Goal: Entertainment & Leisure: Browse casually

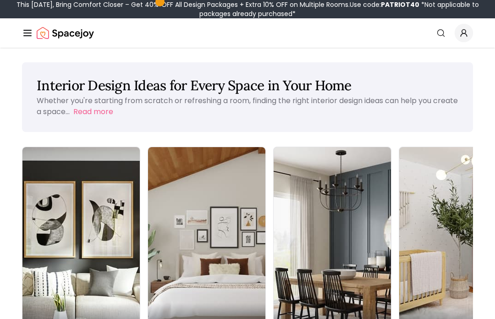
click at [70, 232] on img at bounding box center [80, 250] width 117 height 207
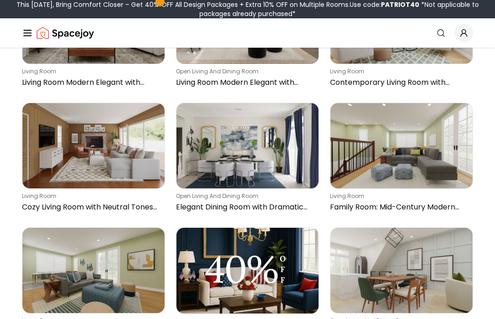
scroll to position [532, 0]
click at [106, 169] on img at bounding box center [93, 145] width 142 height 85
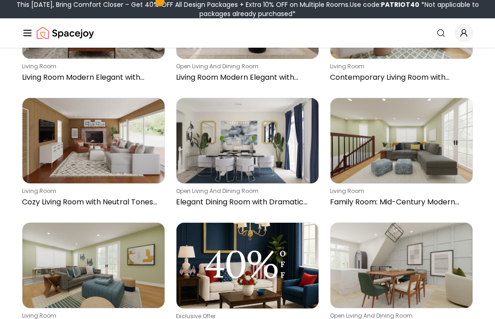
scroll to position [537, 0]
click at [406, 162] on img at bounding box center [401, 140] width 142 height 85
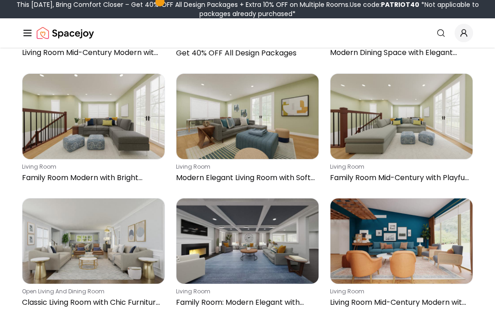
scroll to position [811, 0]
click at [259, 256] on img at bounding box center [247, 240] width 142 height 85
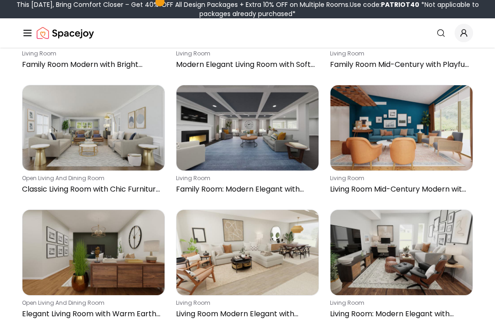
scroll to position [924, 0]
click at [250, 265] on img at bounding box center [247, 252] width 142 height 85
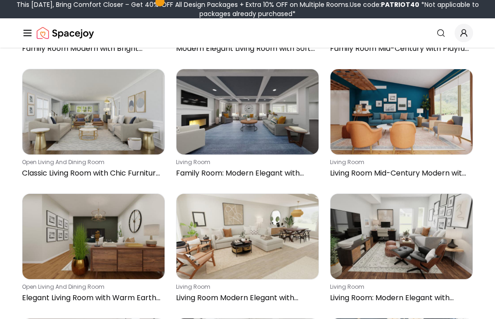
click at [395, 113] on img at bounding box center [401, 111] width 142 height 85
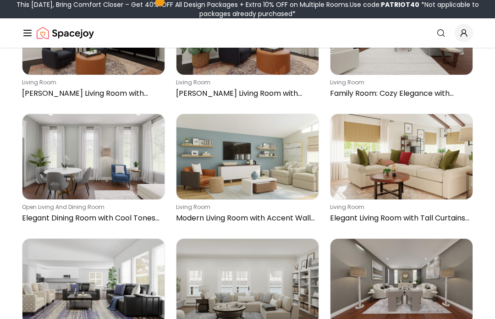
scroll to position [1394, 0]
click at [401, 181] on img at bounding box center [401, 156] width 142 height 85
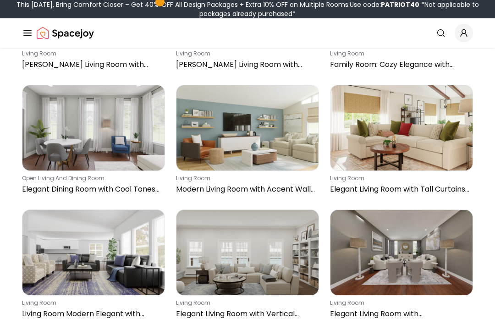
scroll to position [1423, 0]
click at [261, 261] on img at bounding box center [247, 252] width 142 height 85
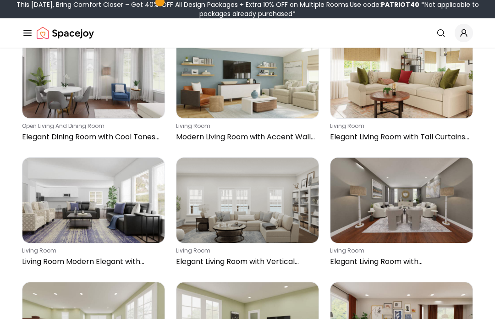
scroll to position [1475, 0]
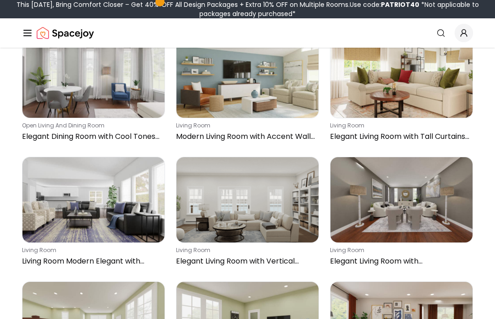
click at [103, 217] on img at bounding box center [93, 199] width 142 height 85
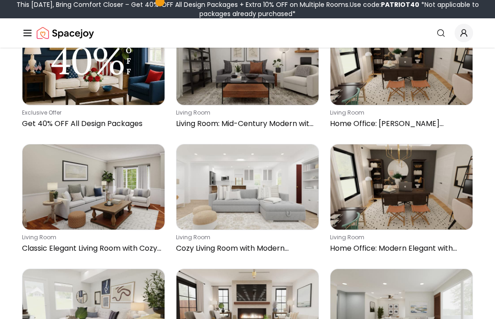
scroll to position [1862, 0]
click at [104, 197] on img at bounding box center [93, 186] width 142 height 85
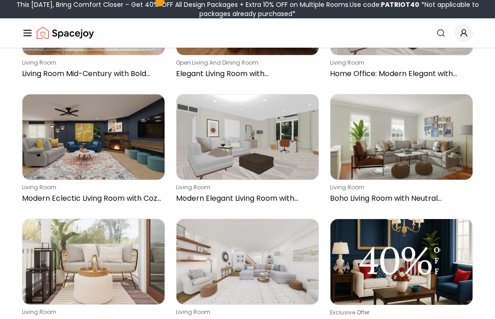
scroll to position [2659, 0]
click at [402, 166] on img at bounding box center [401, 136] width 142 height 85
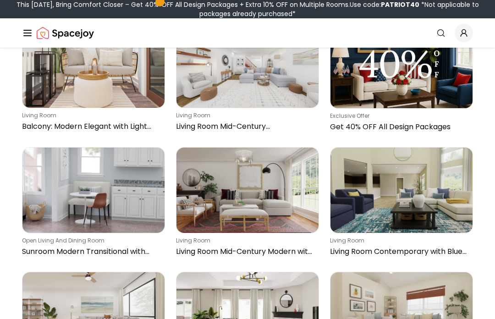
scroll to position [2856, 0]
click at [251, 209] on img at bounding box center [247, 189] width 142 height 85
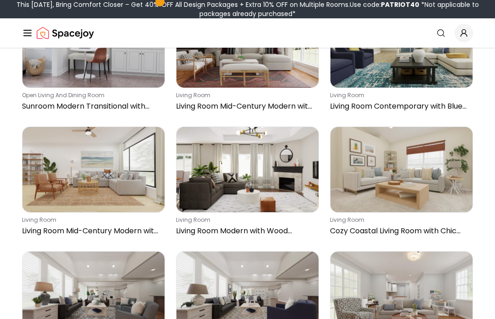
scroll to position [3001, 0]
click at [271, 190] on img at bounding box center [247, 169] width 142 height 85
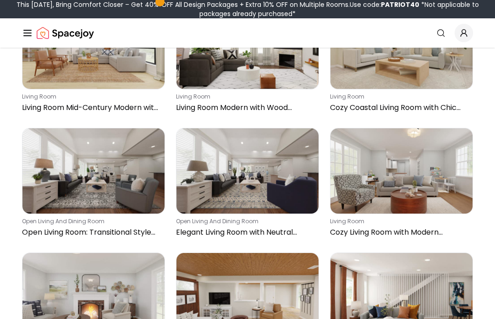
scroll to position [3125, 0]
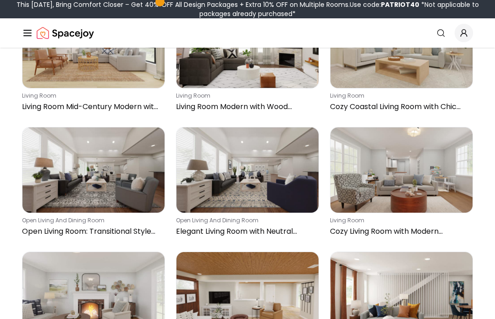
click at [407, 194] on img at bounding box center [401, 170] width 142 height 85
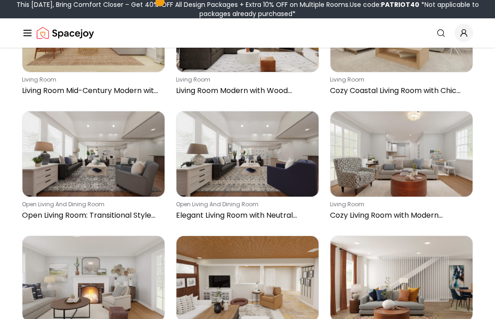
click at [107, 176] on img at bounding box center [93, 153] width 142 height 85
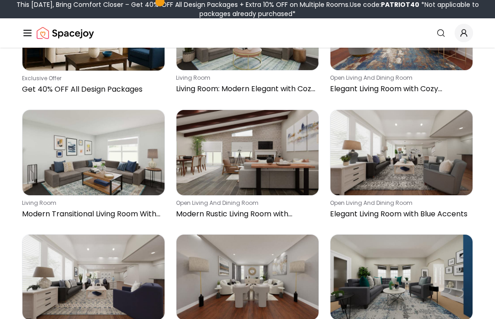
scroll to position [3515, 0]
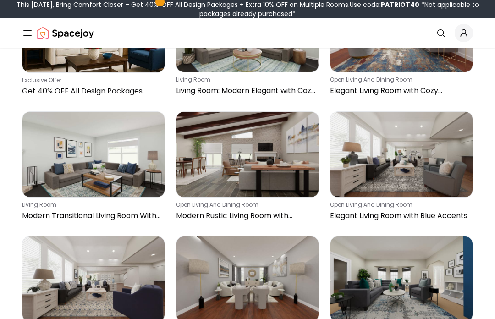
click at [88, 160] on img at bounding box center [93, 154] width 142 height 85
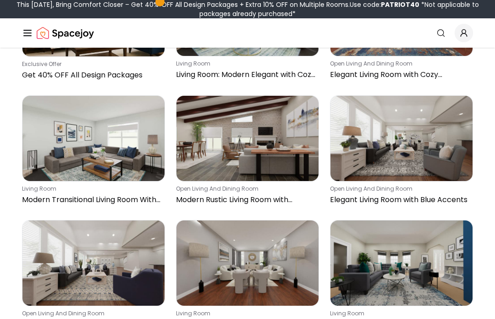
click at [392, 272] on img at bounding box center [401, 262] width 142 height 85
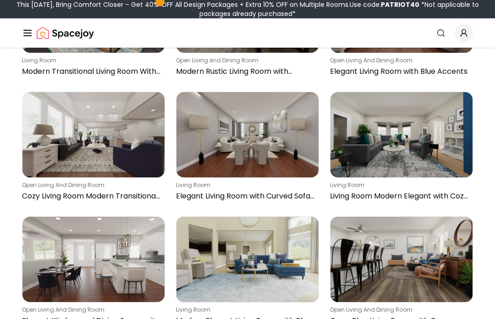
scroll to position [3659, 0]
click at [257, 262] on img at bounding box center [247, 259] width 142 height 85
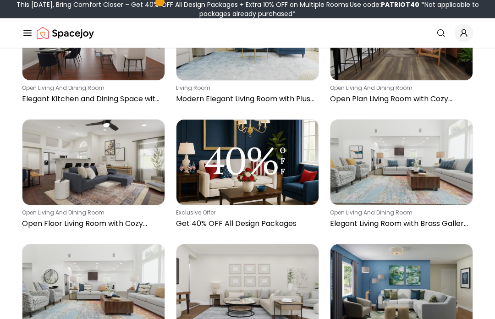
scroll to position [3881, 0]
click at [402, 176] on img at bounding box center [401, 162] width 142 height 85
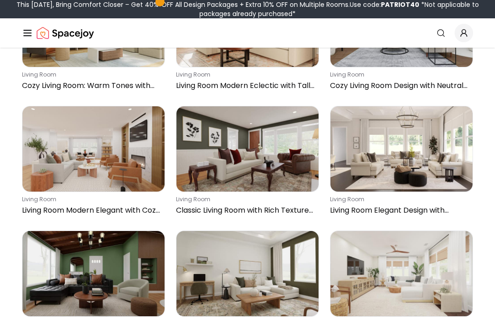
scroll to position [4642, 0]
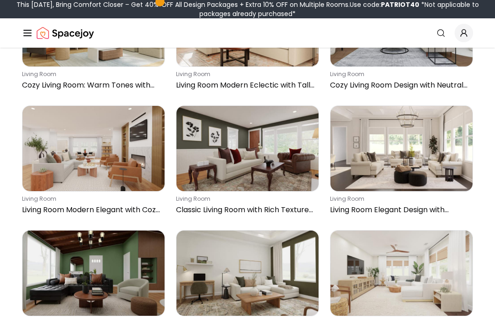
click at [405, 176] on img at bounding box center [401, 148] width 142 height 85
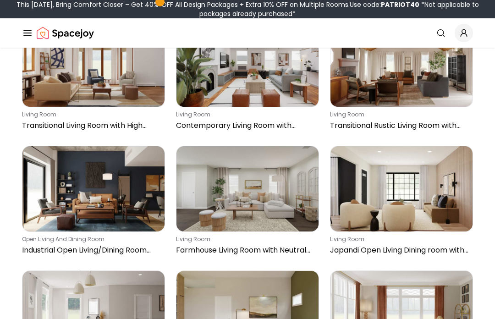
scroll to position [7967, 0]
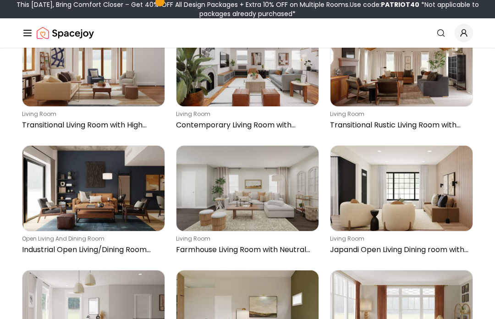
click at [256, 206] on img at bounding box center [247, 188] width 142 height 85
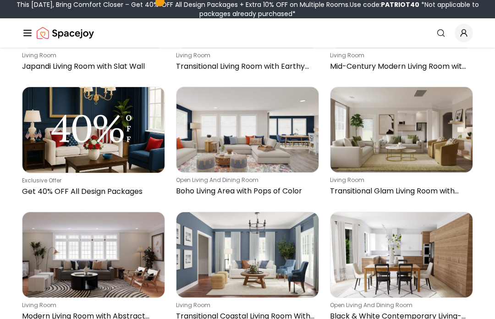
scroll to position [8275, 0]
click at [399, 155] on img at bounding box center [401, 129] width 142 height 85
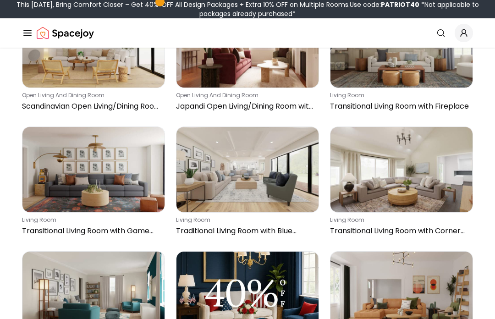
scroll to position [10230, 0]
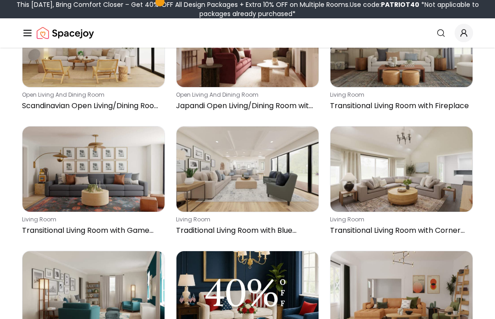
click at [257, 179] on img at bounding box center [247, 168] width 142 height 85
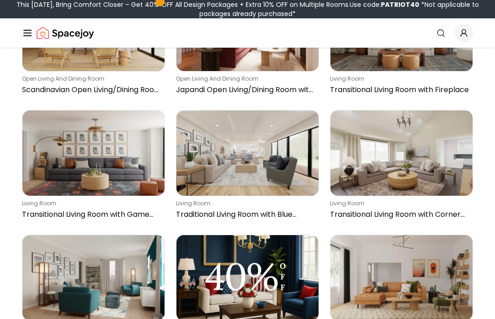
click at [397, 167] on img at bounding box center [401, 152] width 142 height 85
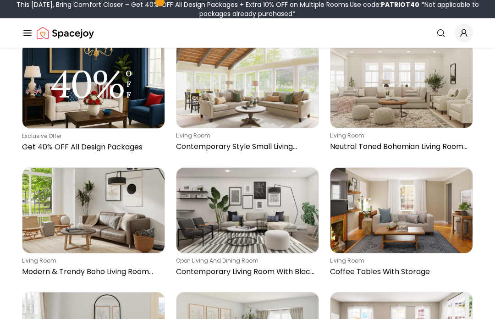
scroll to position [14800, 0]
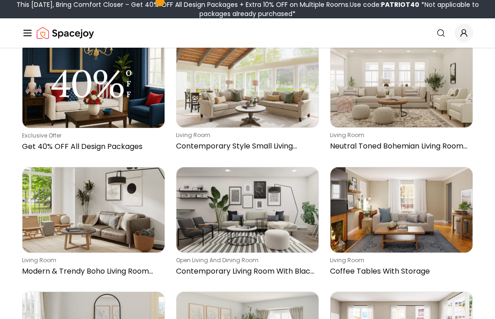
click at [409, 127] on img at bounding box center [401, 84] width 142 height 85
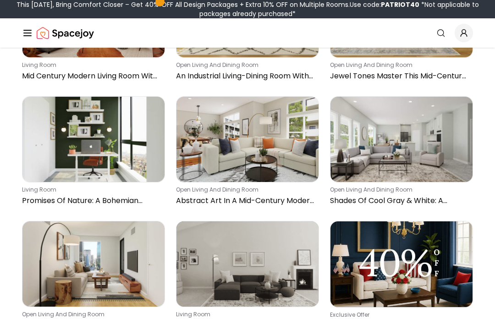
scroll to position [15619, 0]
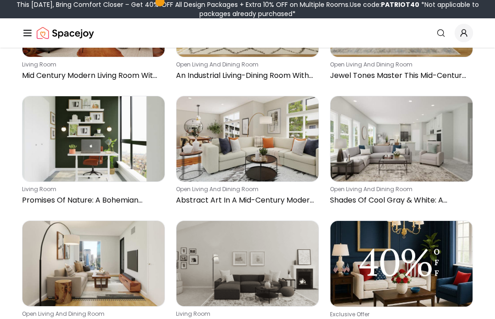
click at [403, 181] on img at bounding box center [401, 138] width 142 height 85
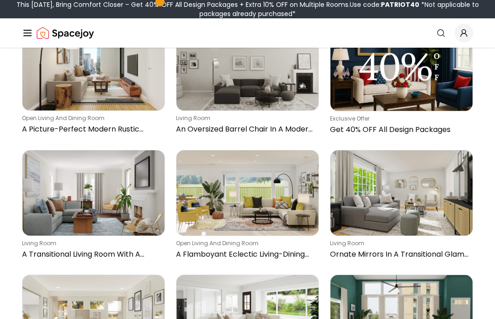
scroll to position [15814, 0]
click at [403, 235] on img at bounding box center [401, 192] width 142 height 85
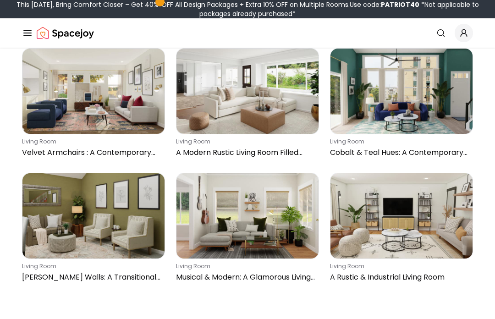
scroll to position [16041, 0]
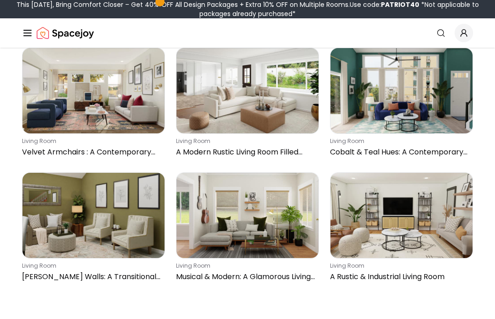
click at [261, 133] on img at bounding box center [247, 90] width 142 height 85
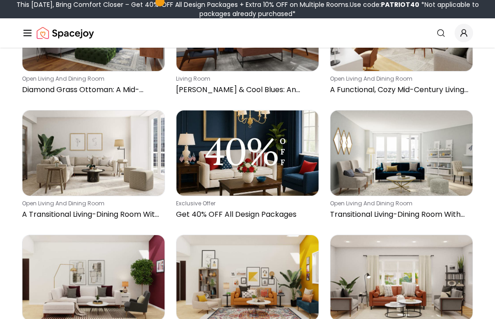
scroll to position [20091, 0]
click at [412, 318] on img at bounding box center [401, 277] width 142 height 85
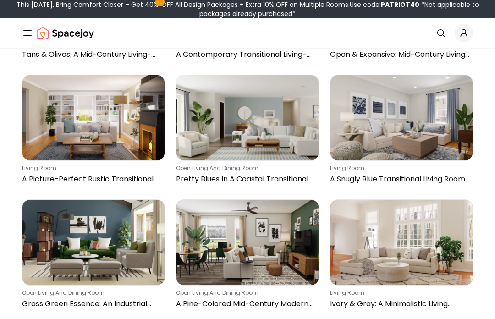
scroll to position [21497, 0]
click at [412, 160] on img at bounding box center [401, 117] width 142 height 85
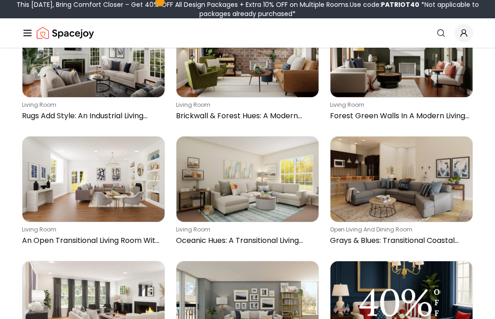
scroll to position [22059, 0]
click at [131, 97] on img at bounding box center [93, 54] width 142 height 85
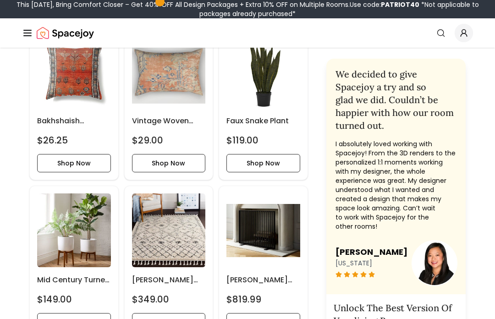
scroll to position [1814, 0]
click at [296, 316] on button "Shop Now" at bounding box center [263, 322] width 74 height 18
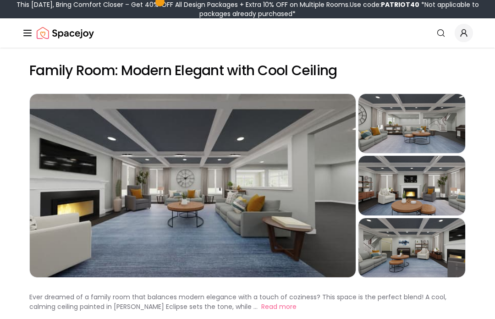
click at [419, 192] on div "Preview" at bounding box center [411, 185] width 107 height 59
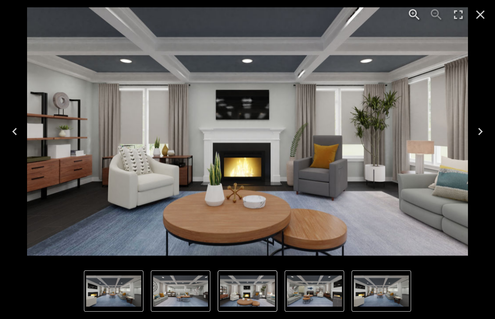
click at [478, 131] on icon "Next" at bounding box center [480, 131] width 15 height 15
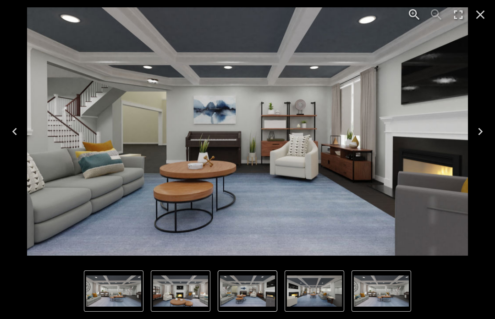
click at [478, 131] on icon "Next" at bounding box center [480, 131] width 15 height 15
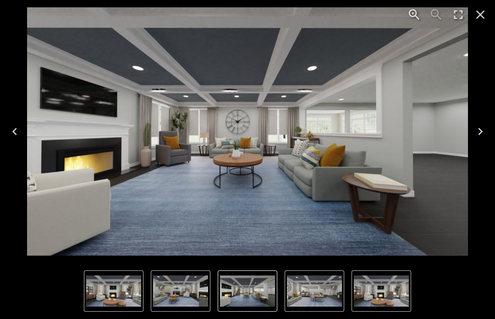
click at [479, 129] on icon "Next" at bounding box center [480, 131] width 5 height 7
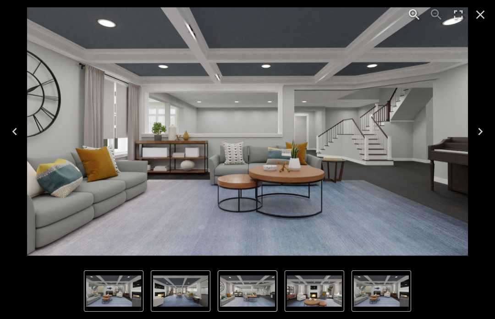
click at [477, 131] on icon "Next" at bounding box center [480, 131] width 15 height 15
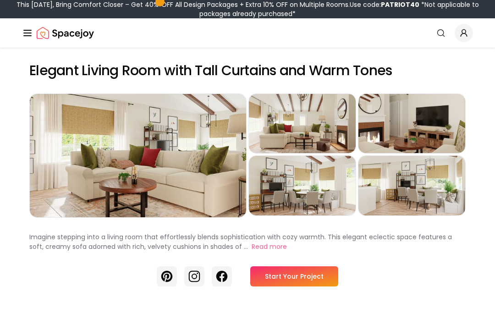
click at [420, 143] on div "Preview" at bounding box center [411, 123] width 107 height 59
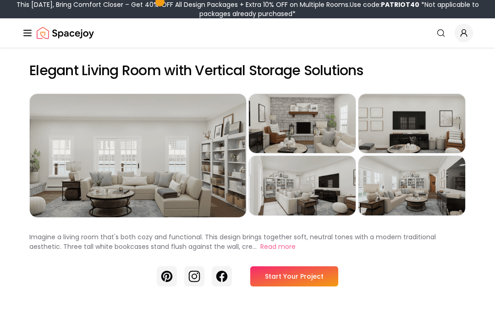
click at [311, 134] on div "Preview" at bounding box center [302, 123] width 107 height 59
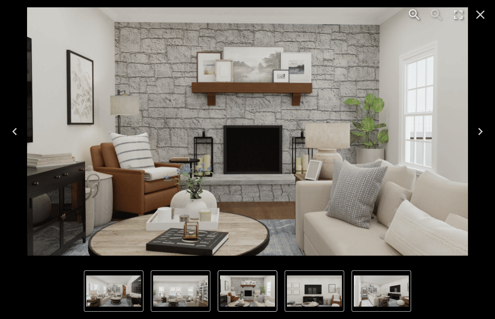
click at [381, 288] on img "4 of 5" at bounding box center [380, 290] width 55 height 31
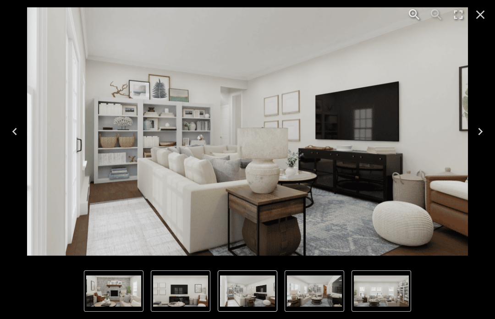
click at [479, 130] on icon "Next" at bounding box center [480, 131] width 5 height 7
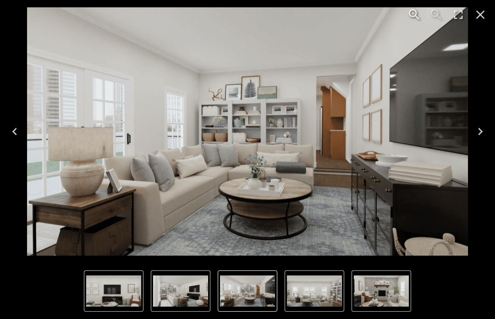
click at [479, 129] on icon "Next" at bounding box center [480, 131] width 5 height 7
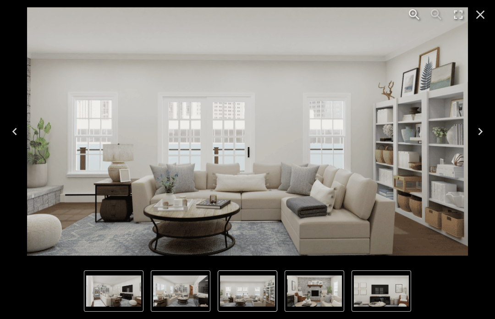
click at [483, 130] on icon "Next" at bounding box center [480, 131] width 15 height 15
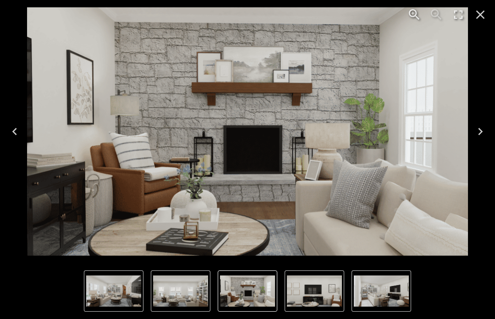
click at [478, 130] on icon "Next" at bounding box center [480, 131] width 15 height 15
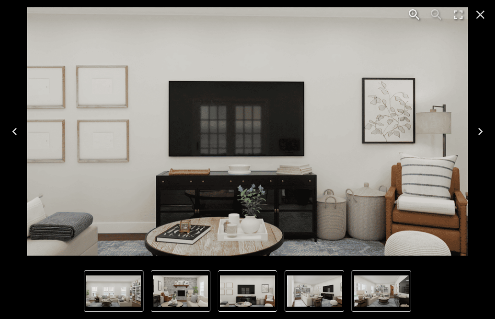
click at [476, 130] on icon "Next" at bounding box center [480, 131] width 15 height 15
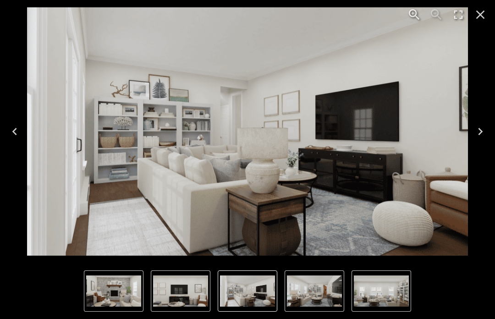
click at [478, 130] on icon "Next" at bounding box center [480, 131] width 15 height 15
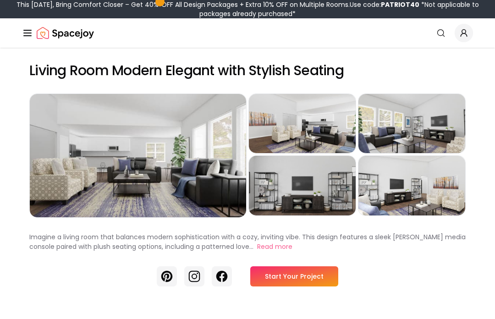
click at [196, 181] on div "Preview" at bounding box center [138, 155] width 216 height 123
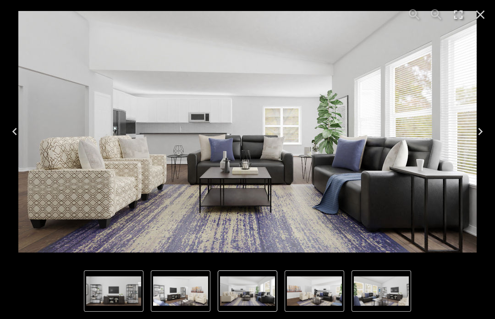
click at [480, 132] on icon "Next" at bounding box center [480, 131] width 5 height 7
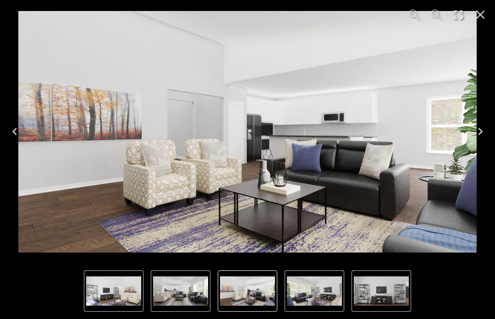
click at [475, 133] on icon "Next" at bounding box center [480, 131] width 15 height 15
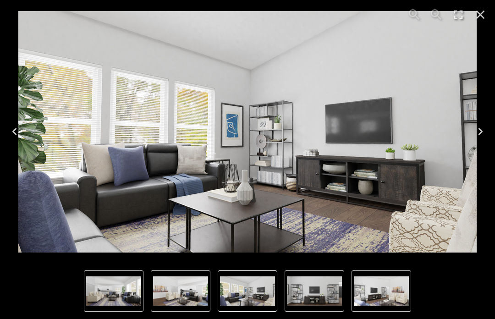
click at [479, 132] on icon "Next" at bounding box center [480, 131] width 15 height 15
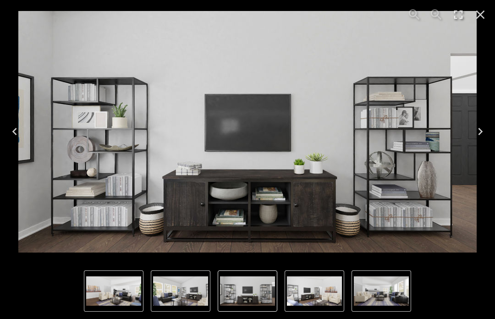
click at [478, 130] on icon "Next" at bounding box center [480, 131] width 15 height 15
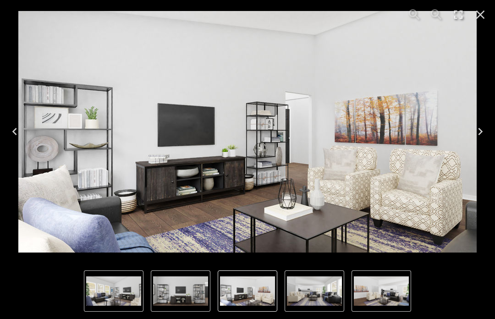
click at [475, 134] on icon "Next" at bounding box center [480, 131] width 15 height 15
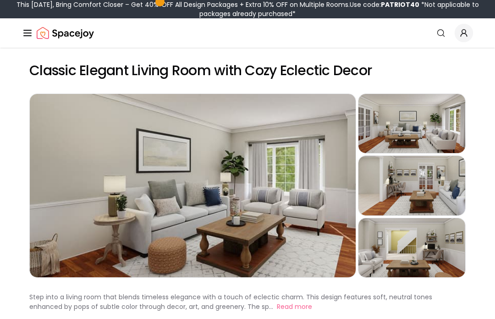
click at [261, 216] on div "Preview" at bounding box center [193, 185] width 326 height 183
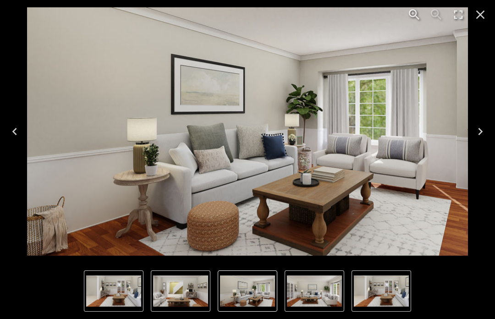
click at [478, 132] on icon "Next" at bounding box center [480, 131] width 15 height 15
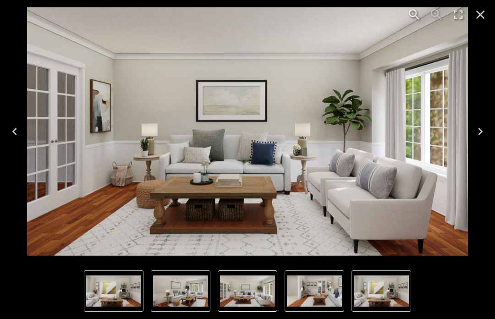
click at [480, 128] on icon "Next" at bounding box center [480, 131] width 15 height 15
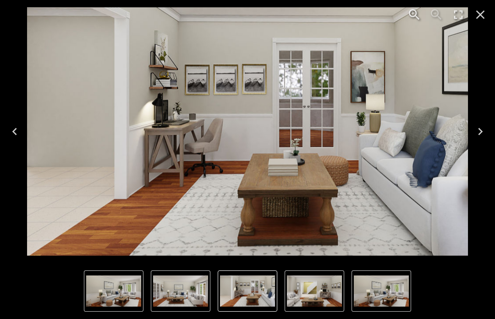
click at [479, 128] on icon "Next" at bounding box center [480, 131] width 5 height 7
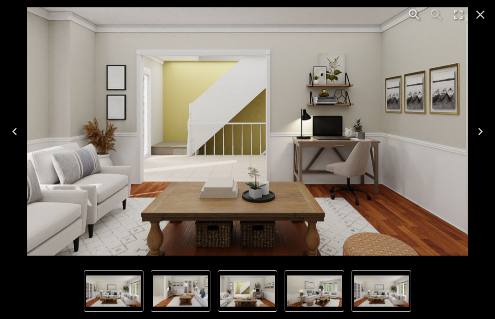
click at [479, 132] on icon "Next" at bounding box center [480, 131] width 15 height 15
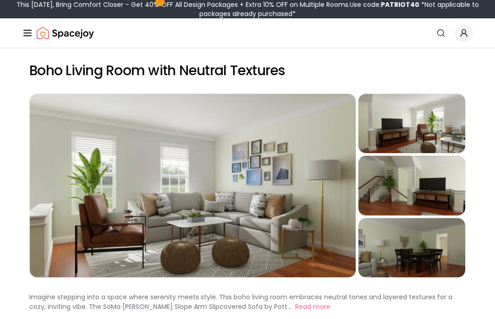
click at [295, 227] on div "Preview" at bounding box center [193, 185] width 326 height 183
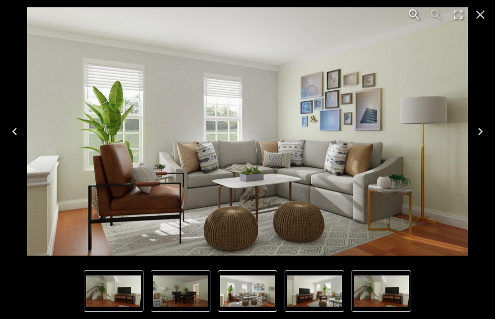
click at [478, 133] on icon "Next" at bounding box center [480, 131] width 15 height 15
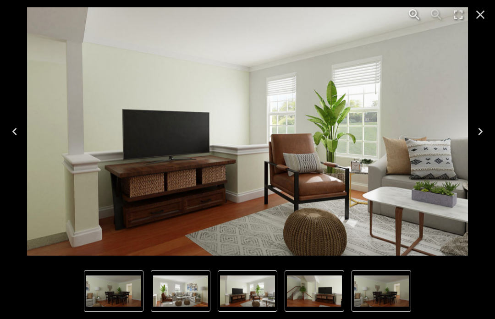
click at [478, 134] on icon "Next" at bounding box center [480, 131] width 5 height 7
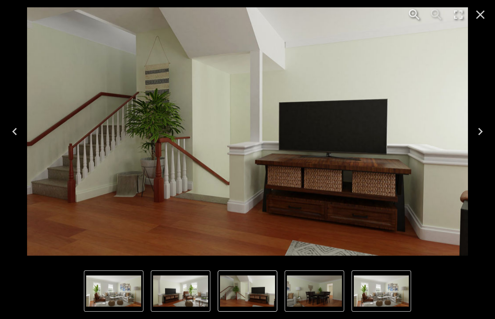
click at [479, 136] on icon "Next" at bounding box center [480, 131] width 15 height 15
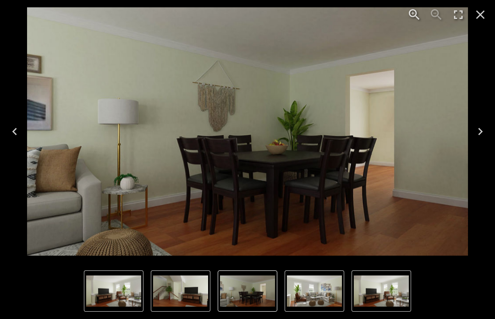
click at [479, 134] on icon "Next" at bounding box center [480, 131] width 5 height 7
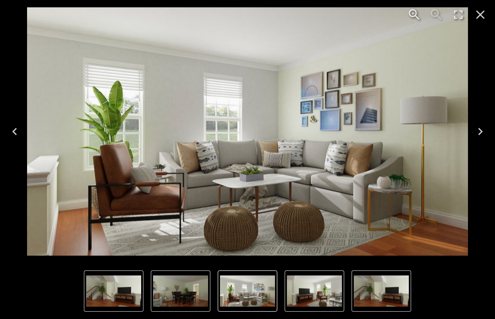
click at [481, 136] on icon "Next" at bounding box center [480, 131] width 15 height 15
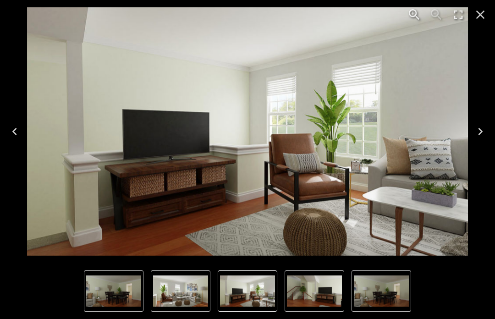
click at [475, 149] on button "Next" at bounding box center [479, 131] width 29 height 37
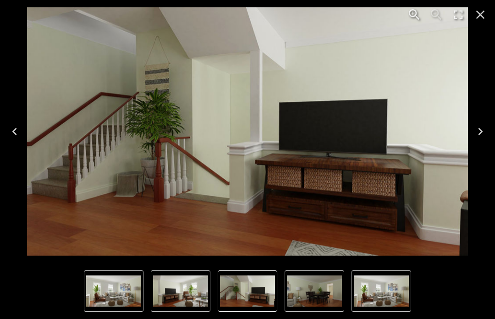
click at [480, 135] on icon "Next" at bounding box center [480, 131] width 15 height 15
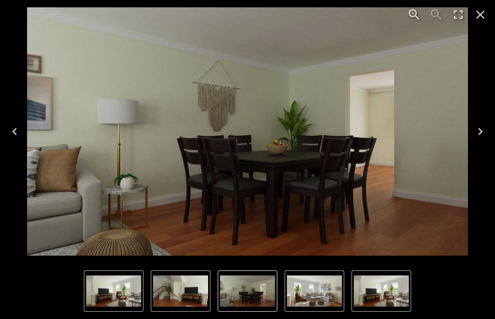
click at [477, 132] on icon "Next" at bounding box center [480, 131] width 15 height 15
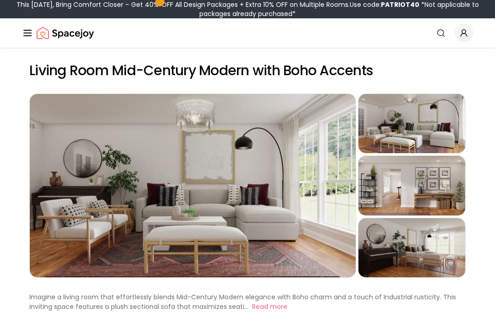
click at [285, 208] on div "Preview" at bounding box center [193, 185] width 326 height 183
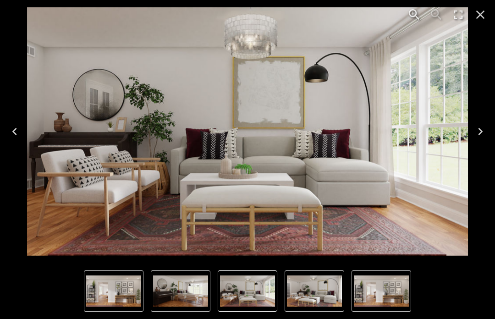
click at [475, 134] on icon "Next" at bounding box center [480, 131] width 15 height 15
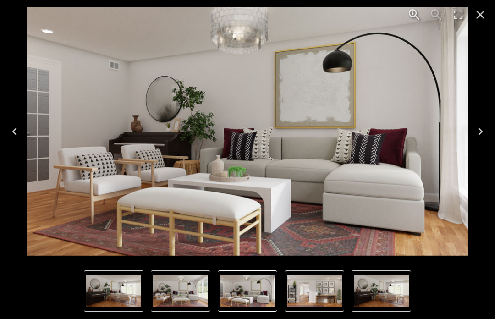
click at [475, 131] on icon "Next" at bounding box center [480, 131] width 15 height 15
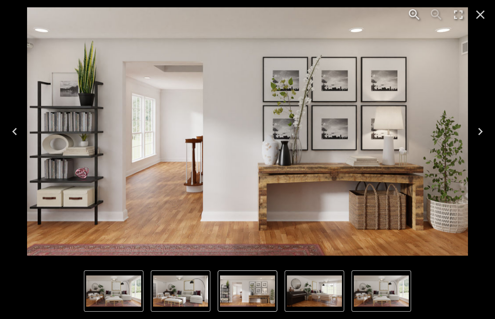
click at [478, 132] on icon "Next" at bounding box center [480, 131] width 15 height 15
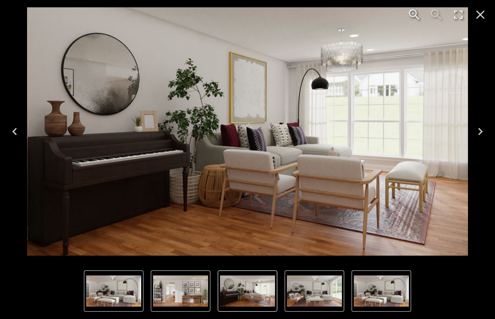
click at [481, 130] on icon "Next" at bounding box center [480, 131] width 15 height 15
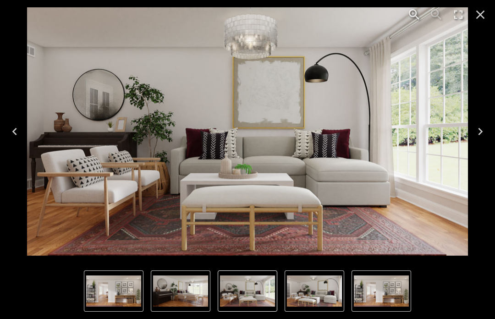
click at [481, 132] on icon "Next" at bounding box center [480, 131] width 5 height 7
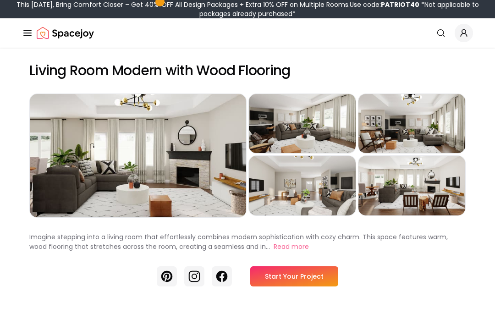
click at [203, 169] on div "Preview" at bounding box center [138, 155] width 216 height 123
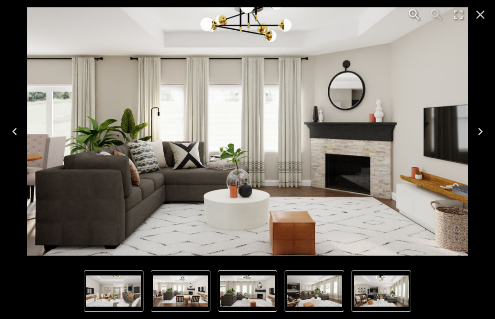
click at [479, 136] on icon "Next" at bounding box center [480, 131] width 15 height 15
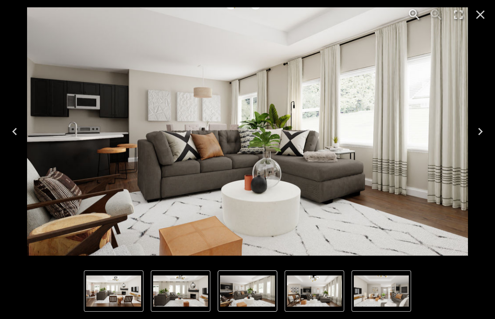
click at [478, 138] on icon "Next" at bounding box center [480, 131] width 15 height 15
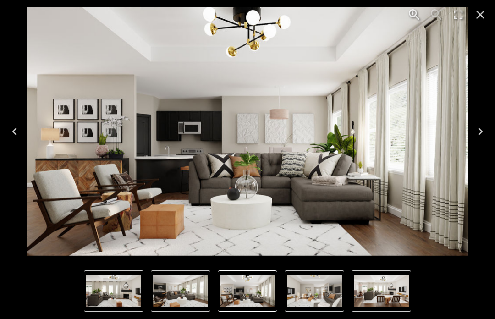
click at [480, 135] on icon "Next" at bounding box center [480, 131] width 15 height 15
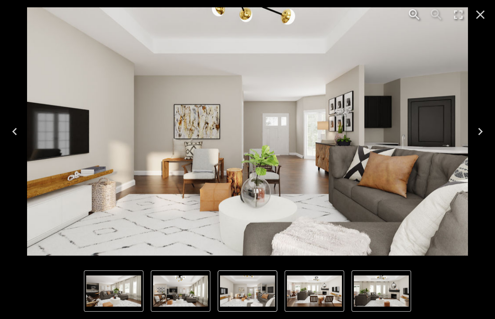
click at [479, 132] on icon "Next" at bounding box center [480, 131] width 15 height 15
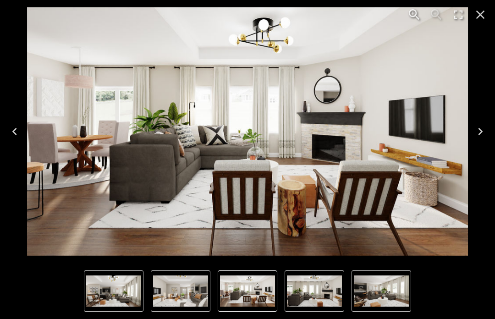
click at [481, 131] on icon "Next" at bounding box center [480, 131] width 5 height 7
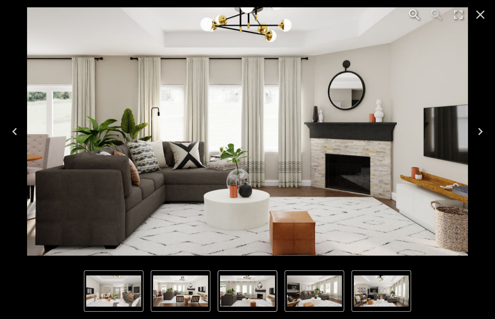
click at [478, 131] on icon "Next" at bounding box center [480, 131] width 15 height 15
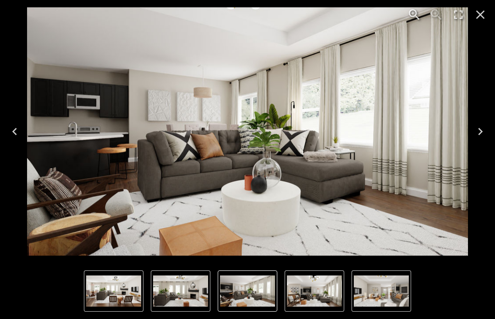
click at [478, 134] on icon "Next" at bounding box center [480, 131] width 15 height 15
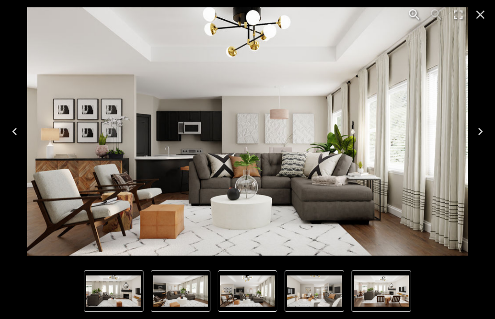
click at [478, 131] on icon "Next" at bounding box center [480, 131] width 15 height 15
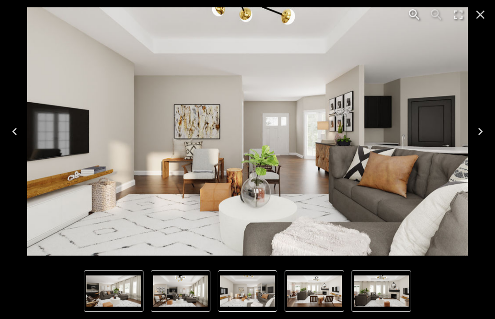
click at [476, 137] on icon "Next" at bounding box center [480, 131] width 15 height 15
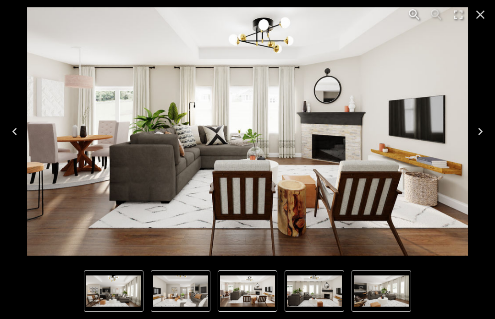
click at [480, 132] on icon "Next" at bounding box center [480, 131] width 5 height 7
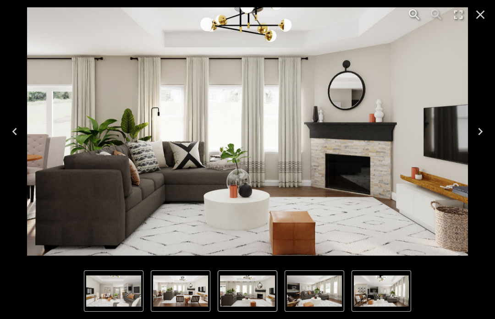
click at [480, 133] on icon "Next" at bounding box center [480, 131] width 5 height 7
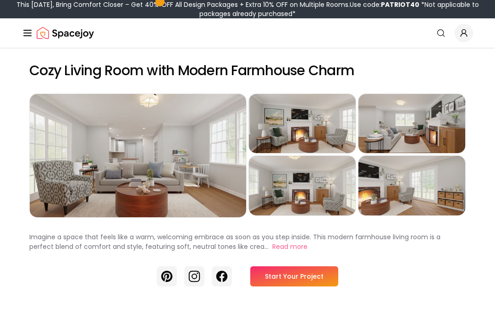
click at [201, 171] on div "Preview" at bounding box center [138, 155] width 216 height 123
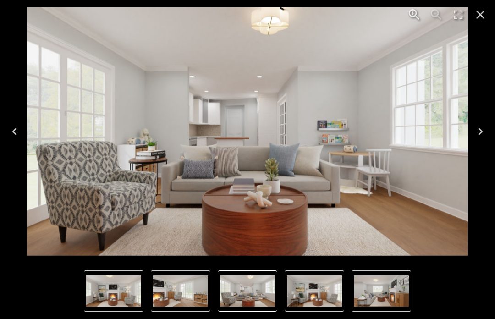
click at [481, 128] on icon "Next" at bounding box center [480, 131] width 15 height 15
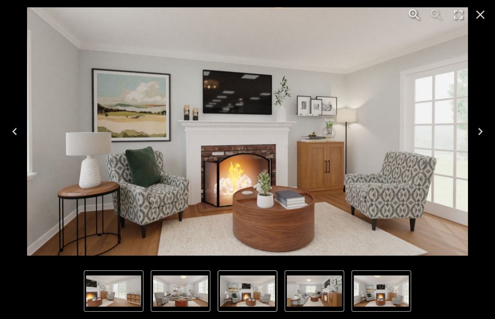
click at [476, 135] on icon "Next" at bounding box center [480, 131] width 15 height 15
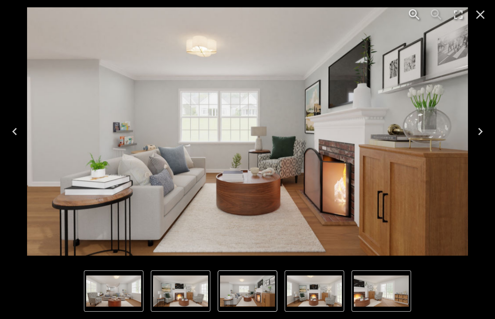
click at [477, 135] on icon "Next" at bounding box center [480, 131] width 15 height 15
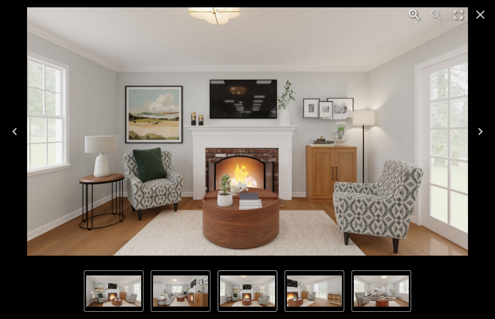
click at [481, 130] on icon "Next" at bounding box center [480, 131] width 5 height 7
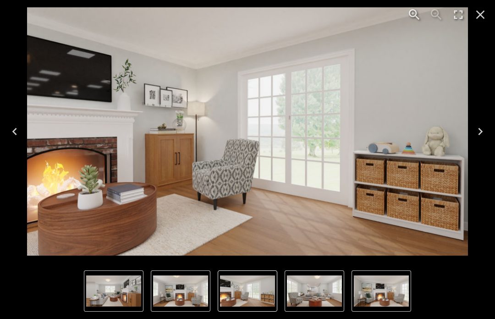
click at [481, 128] on icon "Next" at bounding box center [480, 131] width 15 height 15
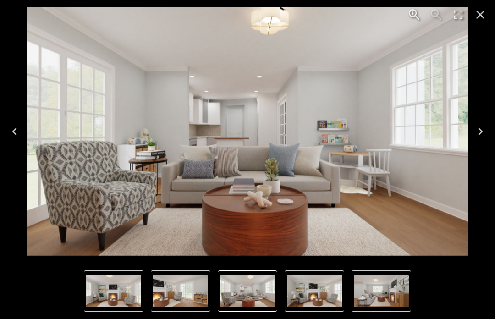
click at [481, 128] on icon "Next" at bounding box center [480, 131] width 15 height 15
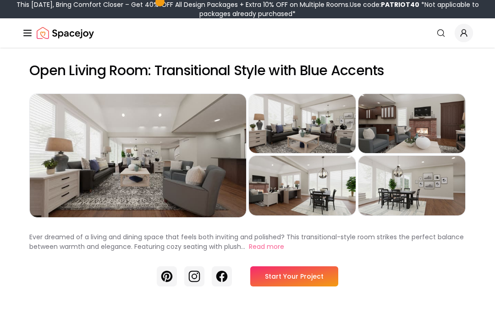
click at [209, 169] on div "Preview" at bounding box center [138, 155] width 216 height 123
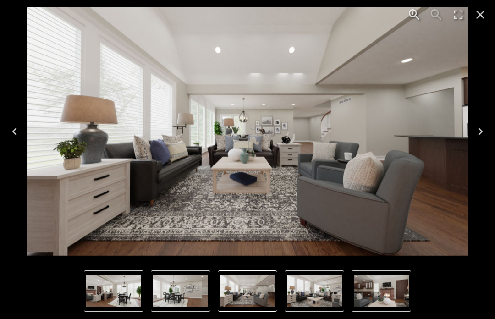
click at [481, 128] on icon "Next" at bounding box center [480, 131] width 15 height 15
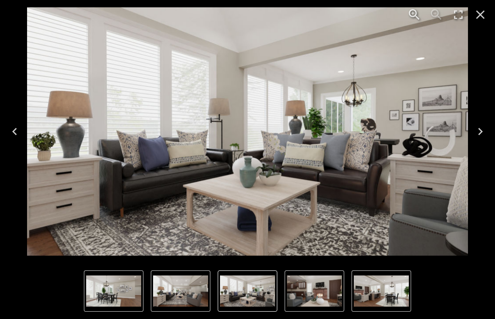
click at [478, 130] on icon "Next" at bounding box center [480, 131] width 15 height 15
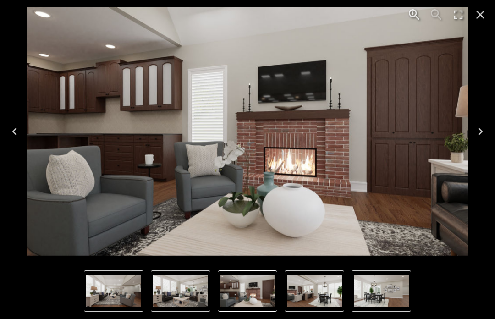
click at [480, 126] on icon "Next" at bounding box center [480, 131] width 15 height 15
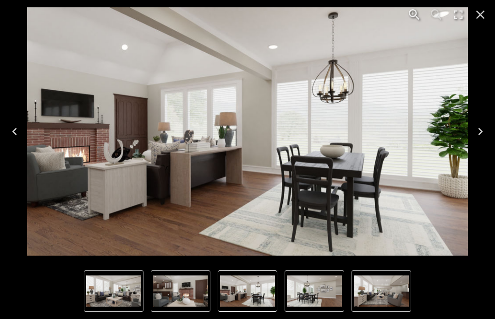
click at [479, 128] on icon "Next" at bounding box center [480, 131] width 5 height 7
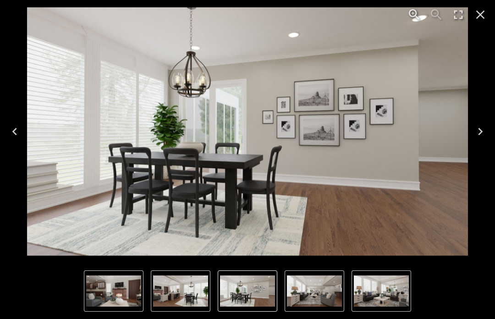
click at [478, 130] on icon "Next" at bounding box center [480, 131] width 15 height 15
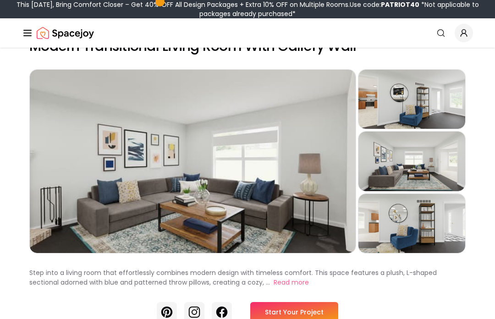
scroll to position [32, 0]
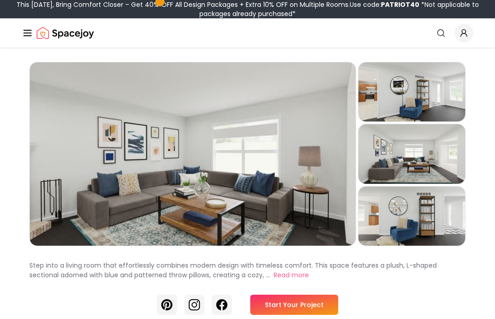
click at [268, 196] on div "Preview" at bounding box center [193, 153] width 326 height 183
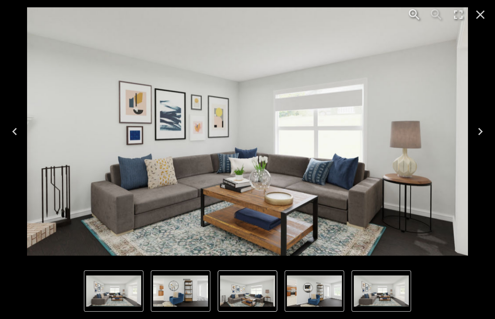
click at [479, 129] on icon "Next" at bounding box center [480, 131] width 5 height 7
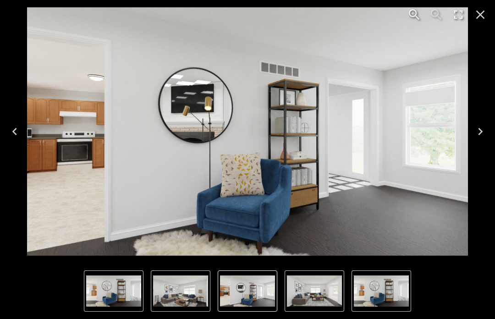
click at [477, 130] on icon "Next" at bounding box center [480, 131] width 15 height 15
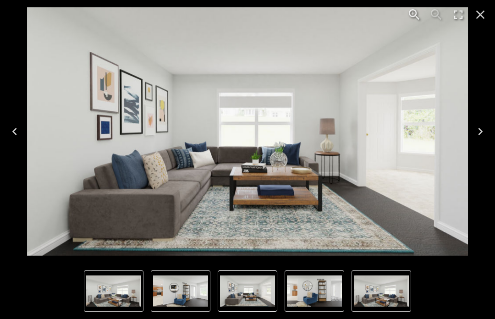
click at [480, 137] on icon "Next" at bounding box center [480, 131] width 15 height 15
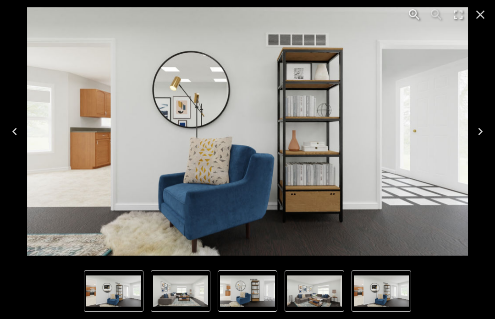
click at [476, 131] on icon "Next" at bounding box center [480, 131] width 15 height 15
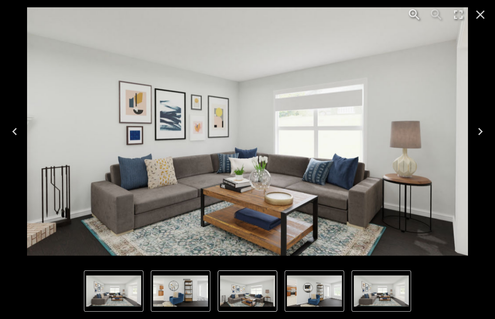
click at [479, 130] on icon "Next" at bounding box center [480, 131] width 15 height 15
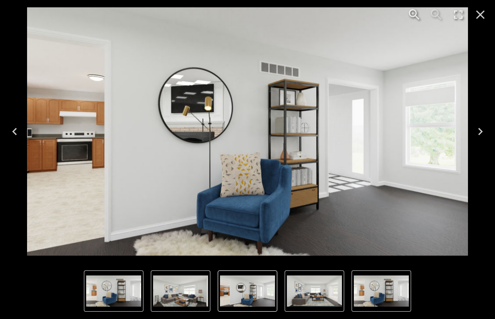
click at [475, 135] on icon "Next" at bounding box center [480, 131] width 15 height 15
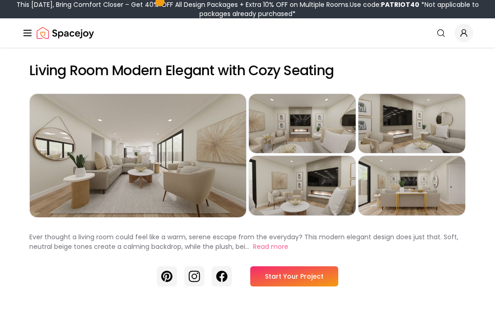
click at [199, 175] on div "Preview" at bounding box center [138, 155] width 216 height 123
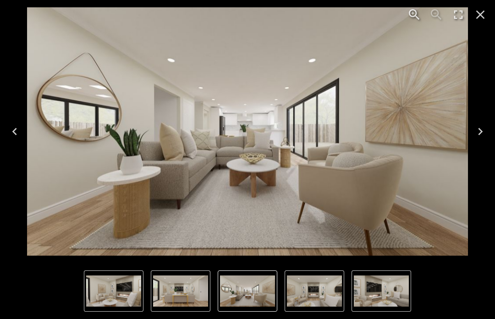
click at [478, 134] on icon "Next" at bounding box center [480, 131] width 5 height 7
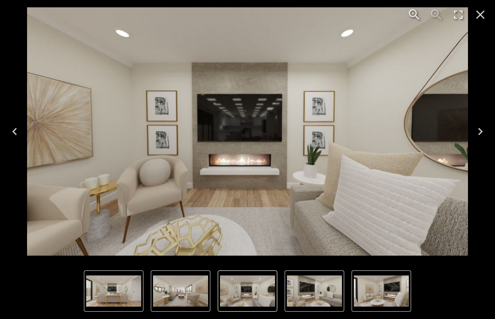
click at [479, 134] on icon "Next" at bounding box center [480, 131] width 5 height 7
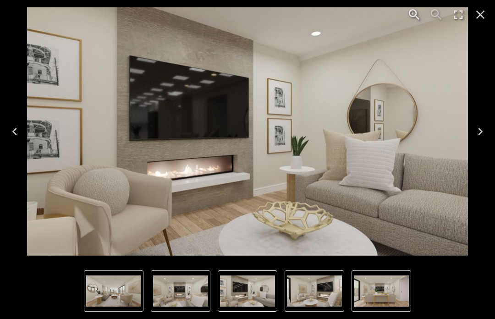
click at [481, 131] on icon "Next" at bounding box center [480, 131] width 5 height 7
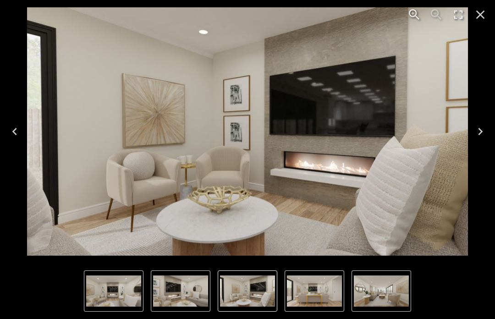
click at [481, 131] on icon "Next" at bounding box center [480, 131] width 5 height 7
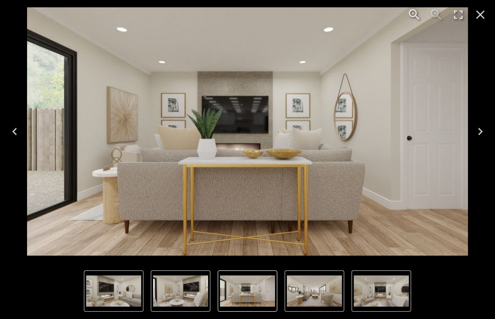
click at [480, 135] on icon "Next" at bounding box center [480, 131] width 15 height 15
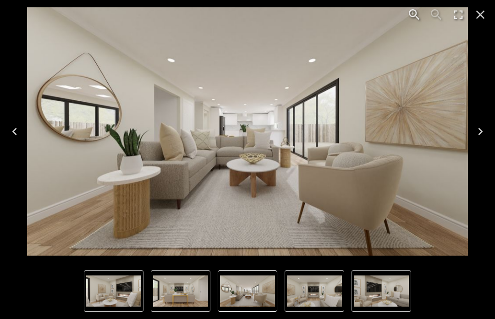
click at [484, 130] on icon "Next" at bounding box center [480, 131] width 15 height 15
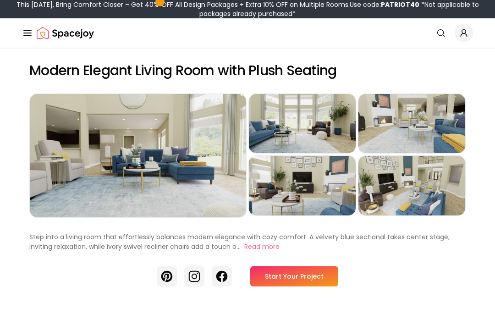
click at [187, 182] on div "Preview" at bounding box center [138, 155] width 216 height 123
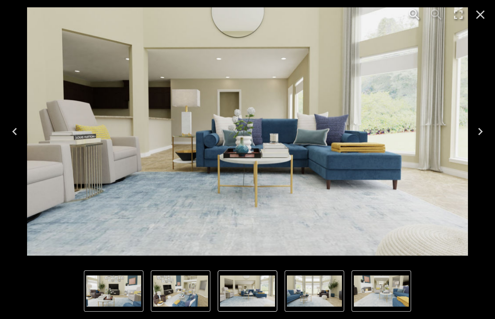
click at [477, 134] on icon "Next" at bounding box center [480, 131] width 15 height 15
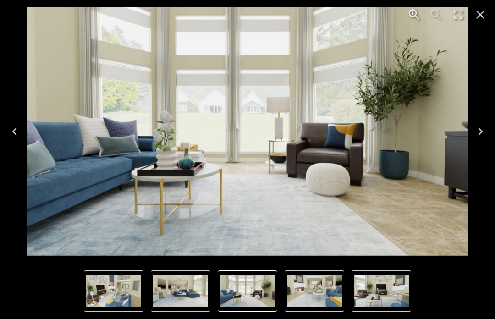
click at [477, 130] on icon "Next" at bounding box center [480, 131] width 15 height 15
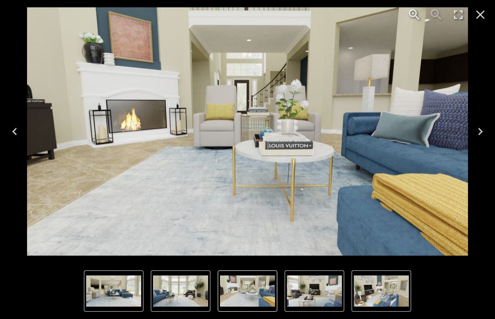
click at [475, 133] on icon "Next" at bounding box center [480, 131] width 15 height 15
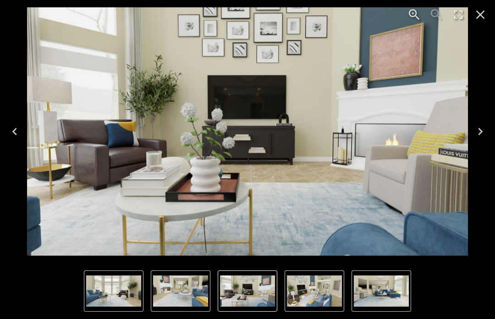
click at [477, 135] on icon "Next" at bounding box center [480, 131] width 15 height 15
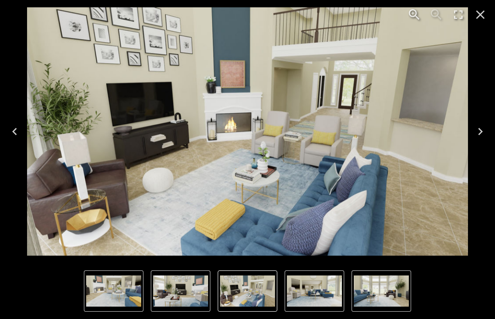
click at [478, 133] on icon "Next" at bounding box center [480, 131] width 15 height 15
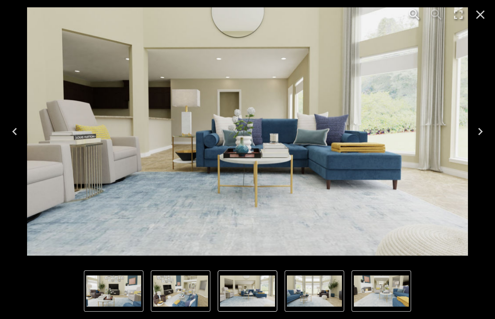
click at [475, 136] on icon "Next" at bounding box center [480, 131] width 15 height 15
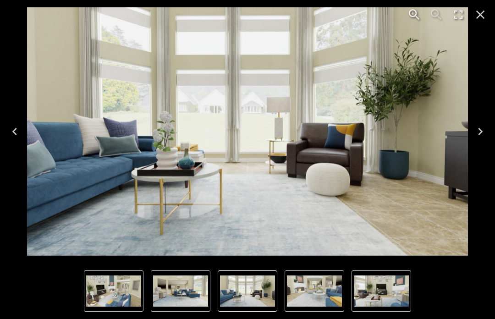
click at [478, 20] on icon "Close" at bounding box center [480, 14] width 15 height 15
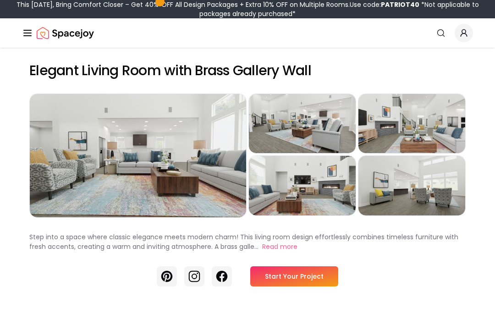
click at [213, 161] on div "Preview" at bounding box center [138, 155] width 216 height 123
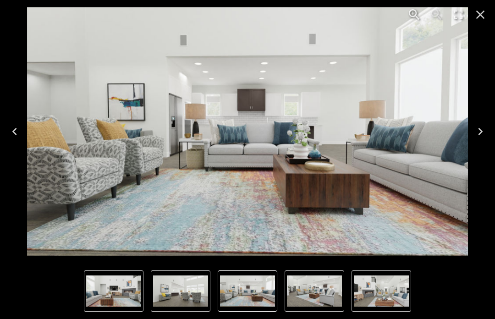
click at [479, 130] on icon "Next" at bounding box center [480, 131] width 15 height 15
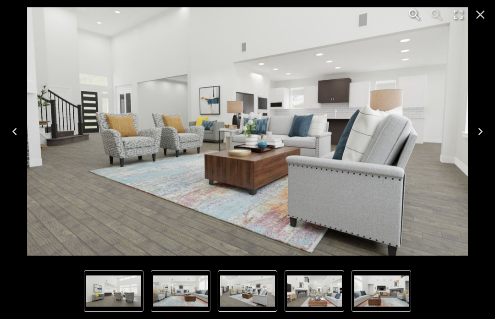
click at [478, 130] on icon "Next" at bounding box center [480, 131] width 15 height 15
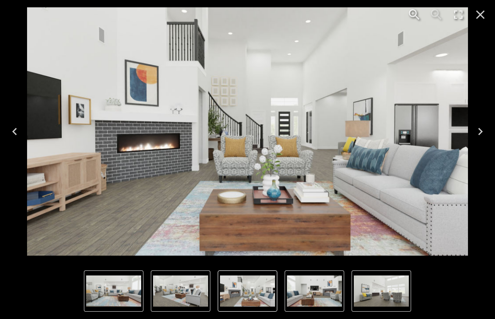
click at [472, 134] on button "Next" at bounding box center [479, 131] width 29 height 37
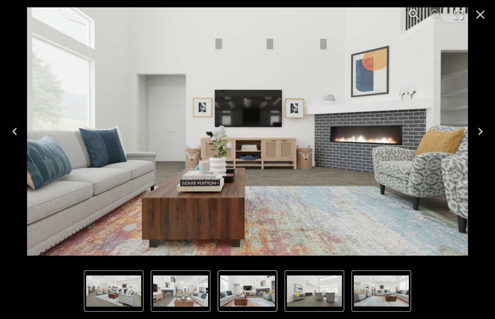
click at [476, 135] on icon "Next" at bounding box center [480, 131] width 15 height 15
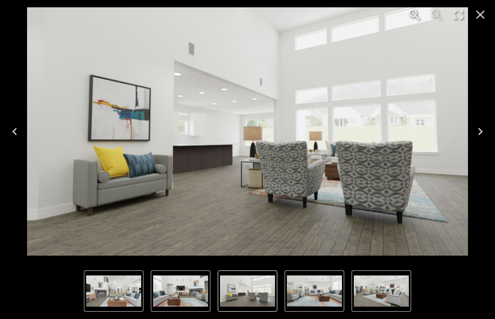
click at [478, 131] on icon "Next" at bounding box center [480, 131] width 15 height 15
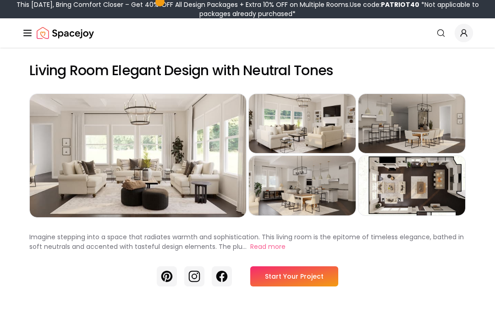
click at [204, 189] on div "Preview" at bounding box center [138, 155] width 216 height 123
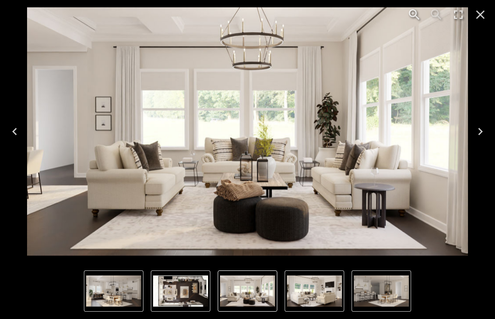
click at [478, 126] on icon "Next" at bounding box center [480, 131] width 15 height 15
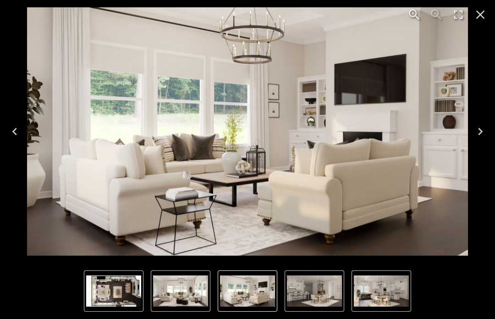
click at [475, 128] on icon "Next" at bounding box center [480, 131] width 15 height 15
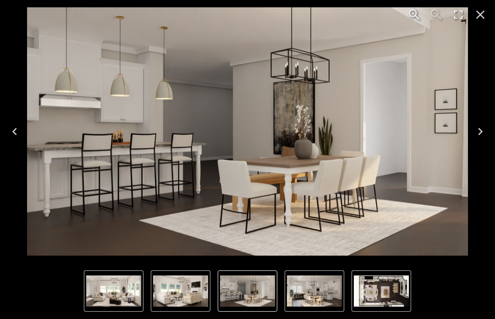
click at [478, 131] on icon "Next" at bounding box center [480, 131] width 15 height 15
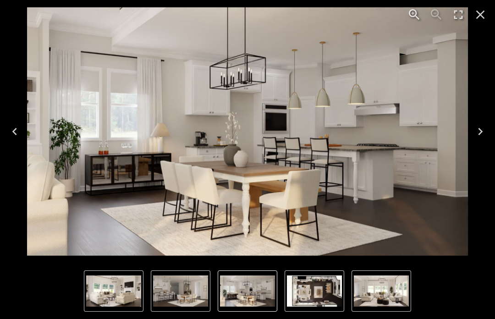
click at [477, 129] on icon "Next" at bounding box center [480, 131] width 15 height 15
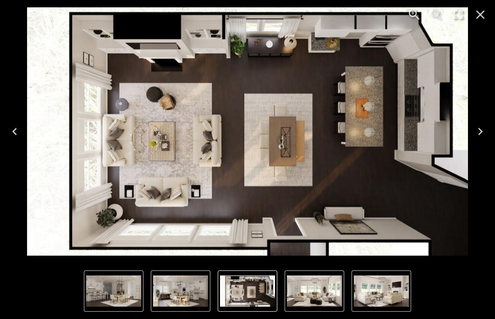
click at [481, 130] on icon "Next" at bounding box center [480, 131] width 5 height 7
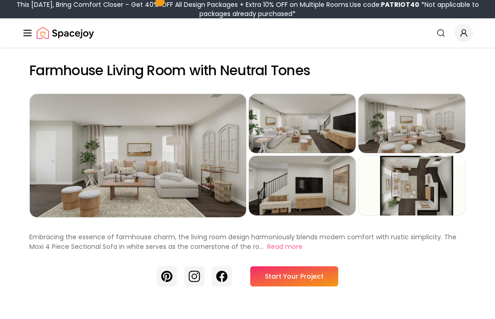
click at [196, 181] on div "Preview" at bounding box center [138, 155] width 216 height 123
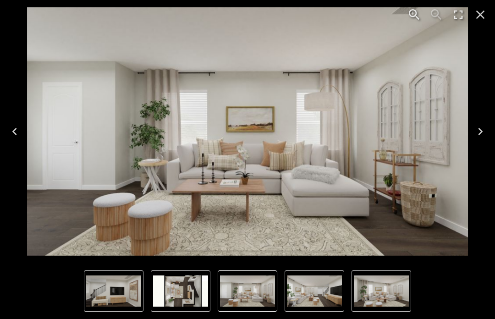
click at [480, 134] on icon "Next" at bounding box center [480, 131] width 15 height 15
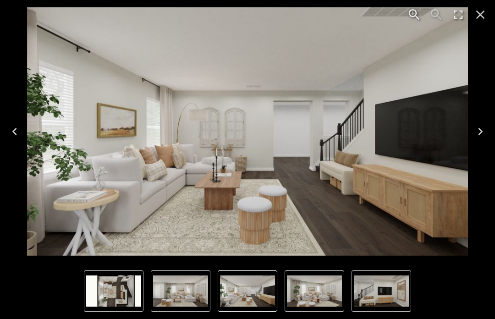
click at [480, 130] on icon "Next" at bounding box center [480, 131] width 5 height 7
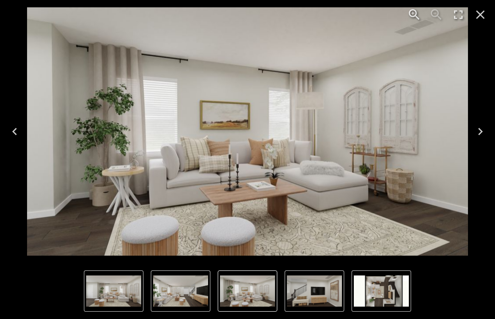
click at [481, 132] on icon "Next" at bounding box center [480, 131] width 5 height 7
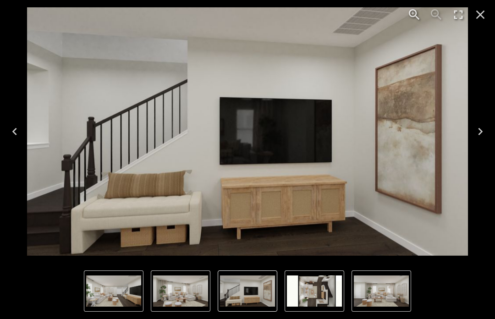
click at [481, 133] on icon "Next" at bounding box center [480, 131] width 15 height 15
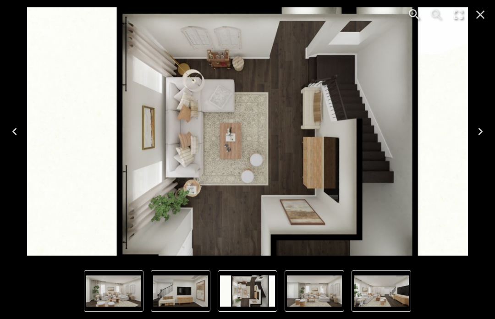
click at [482, 130] on icon "Next" at bounding box center [480, 131] width 15 height 15
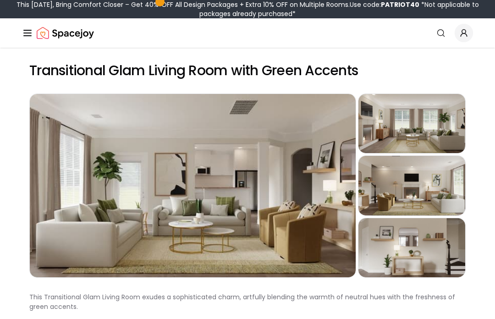
click at [284, 201] on div "Preview" at bounding box center [193, 185] width 326 height 183
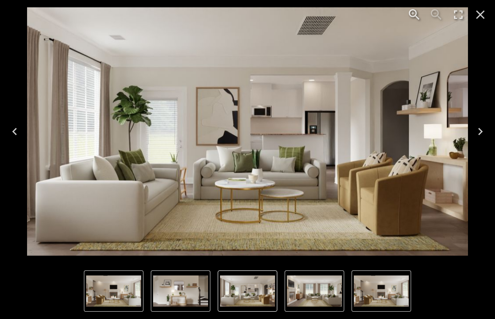
click at [478, 136] on icon "Next" at bounding box center [480, 131] width 15 height 15
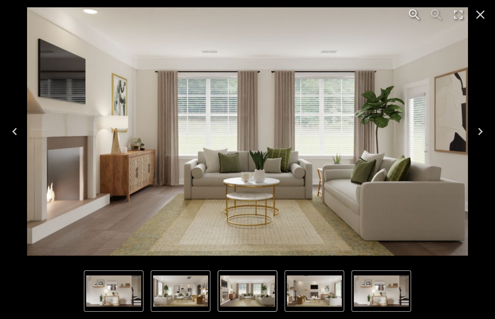
click at [482, 130] on icon "Next" at bounding box center [480, 131] width 15 height 15
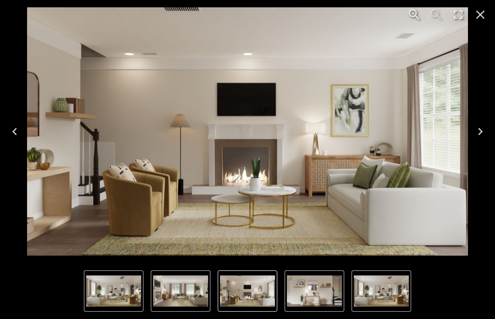
click at [481, 130] on icon "Next" at bounding box center [480, 131] width 5 height 7
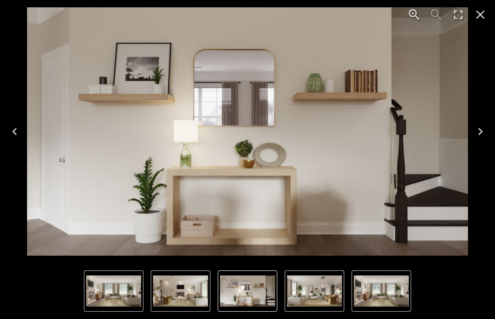
click at [479, 130] on icon "Next" at bounding box center [480, 131] width 5 height 7
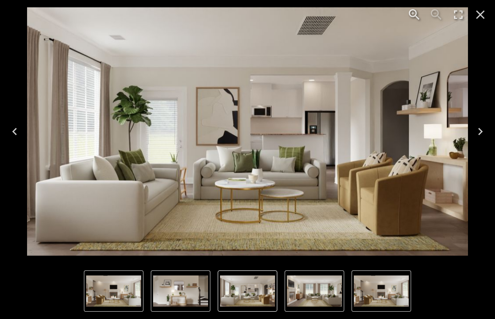
click at [479, 132] on icon "Next" at bounding box center [480, 131] width 15 height 15
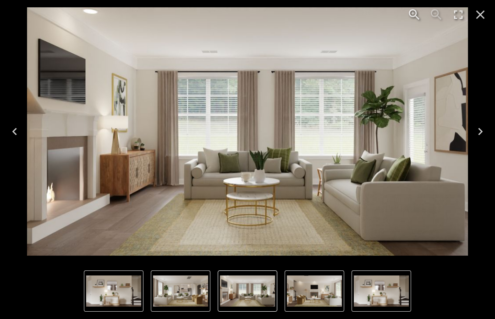
click at [477, 133] on icon "Next" at bounding box center [480, 131] width 15 height 15
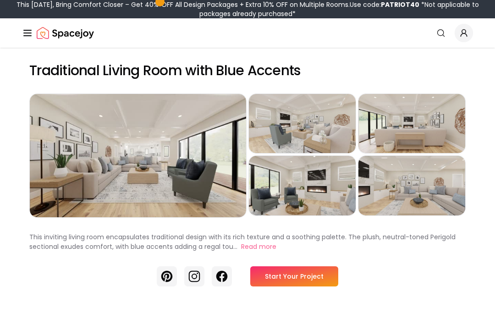
click at [199, 187] on div "Preview" at bounding box center [138, 155] width 216 height 123
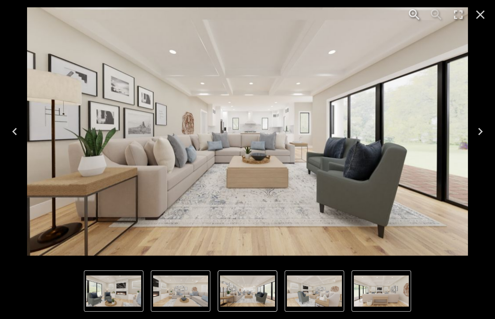
click at [485, 134] on icon "Next" at bounding box center [480, 131] width 15 height 15
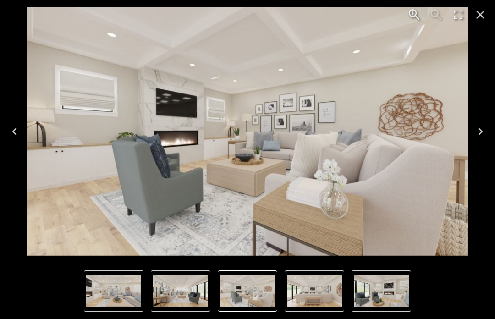
click at [478, 134] on icon "Next" at bounding box center [480, 131] width 5 height 7
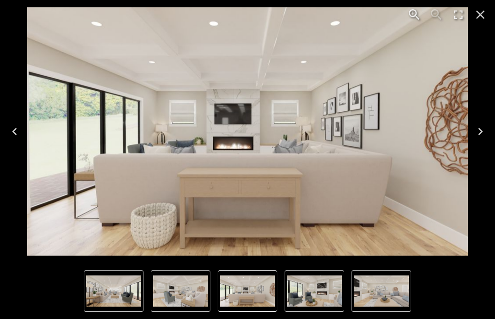
click at [477, 133] on icon "Next" at bounding box center [480, 131] width 15 height 15
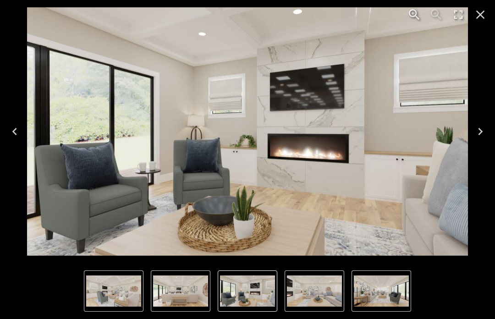
click at [479, 131] on icon "Next" at bounding box center [480, 131] width 15 height 15
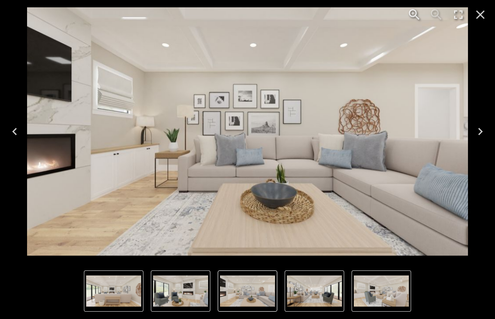
click at [485, 130] on icon "Next" at bounding box center [480, 131] width 15 height 15
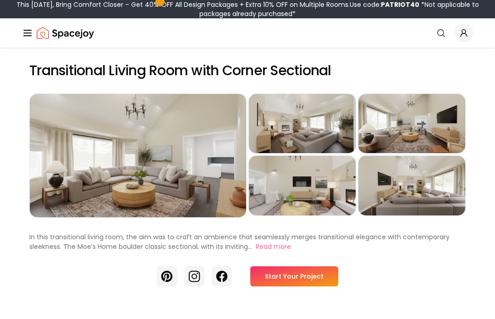
click at [197, 173] on div "Preview" at bounding box center [138, 155] width 216 height 123
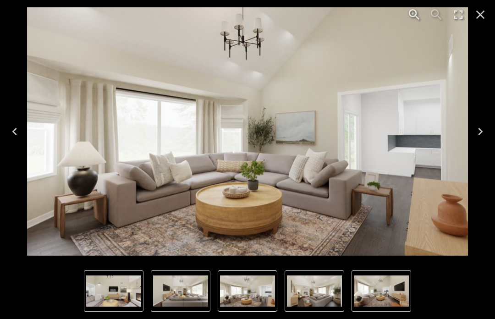
click at [478, 128] on icon "Next" at bounding box center [480, 131] width 15 height 15
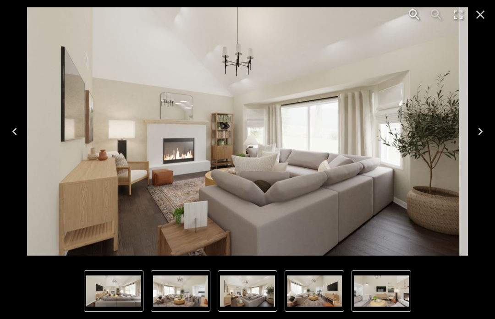
click at [472, 135] on button "Next" at bounding box center [479, 131] width 29 height 37
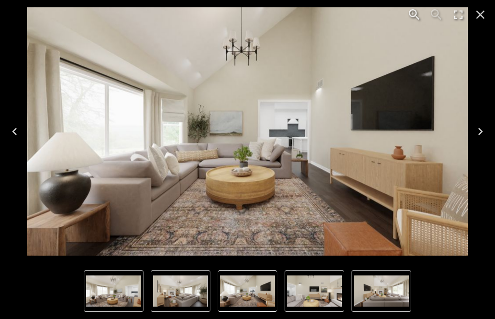
click at [482, 131] on icon "Next" at bounding box center [480, 131] width 5 height 7
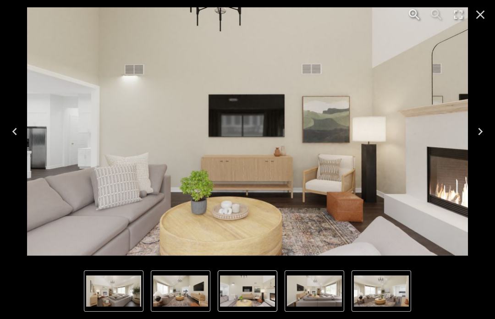
click at [482, 130] on icon "Next" at bounding box center [480, 131] width 15 height 15
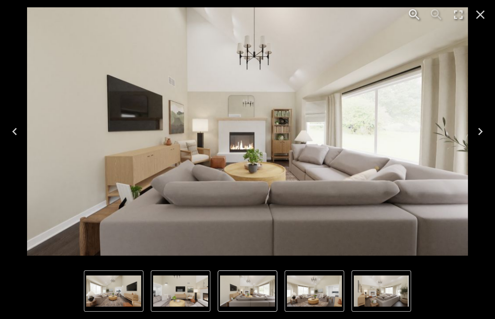
click at [478, 130] on icon "Next" at bounding box center [480, 131] width 15 height 15
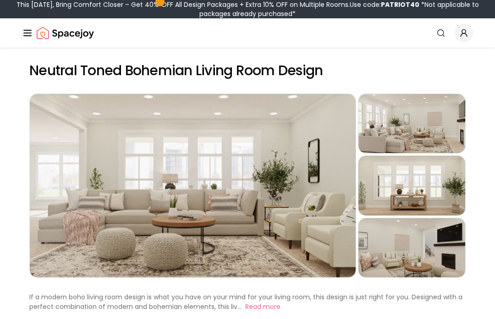
click at [307, 217] on div "Preview" at bounding box center [193, 185] width 326 height 183
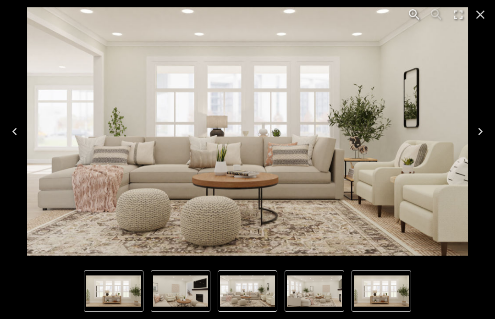
click at [480, 134] on icon "Next" at bounding box center [480, 131] width 15 height 15
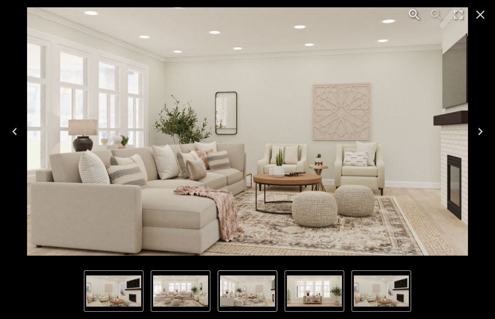
click at [478, 130] on icon "Next" at bounding box center [480, 131] width 15 height 15
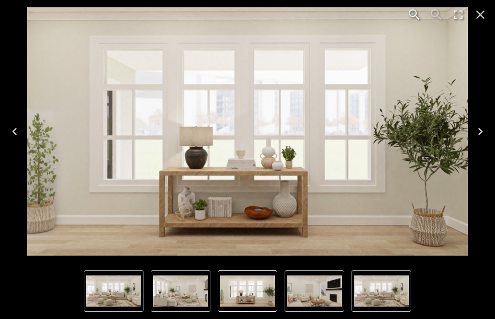
click at [481, 132] on icon "Next" at bounding box center [480, 131] width 5 height 7
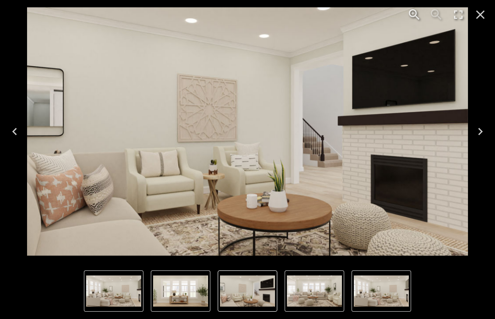
click at [478, 133] on icon "Next" at bounding box center [480, 131] width 15 height 15
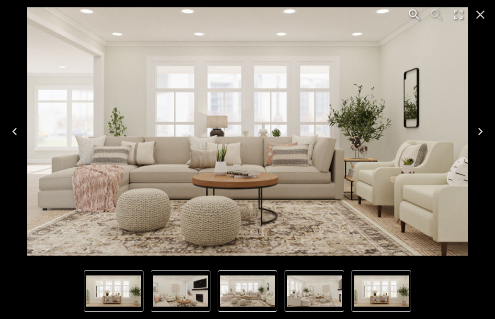
click at [479, 130] on icon "Next" at bounding box center [480, 131] width 15 height 15
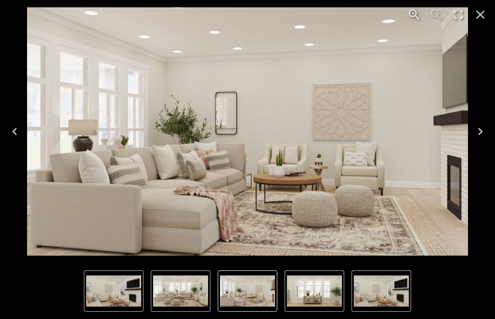
click at [477, 134] on icon "Next" at bounding box center [480, 131] width 15 height 15
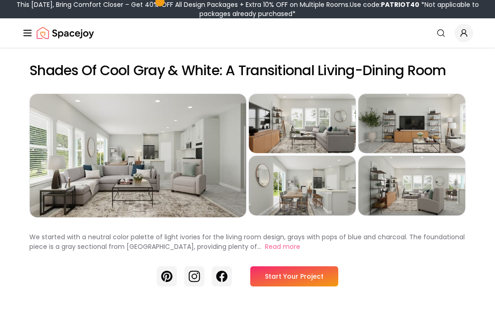
click at [205, 187] on div "Preview" at bounding box center [138, 155] width 216 height 123
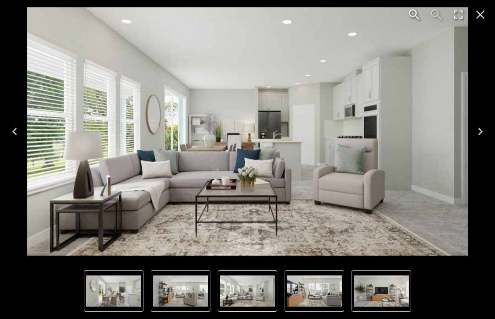
click at [477, 135] on icon "Next" at bounding box center [480, 131] width 15 height 15
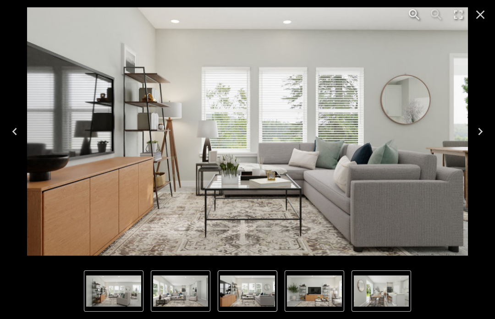
click at [479, 134] on icon "Next" at bounding box center [480, 131] width 5 height 7
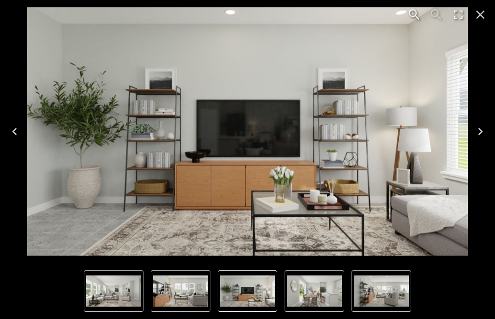
click at [481, 134] on icon "Next" at bounding box center [480, 131] width 15 height 15
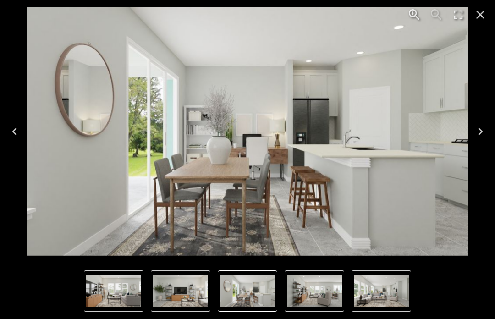
click at [482, 132] on icon "Next" at bounding box center [480, 131] width 15 height 15
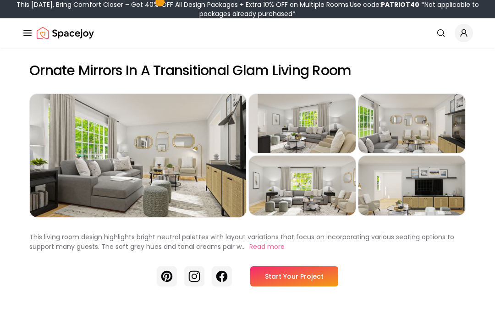
click at [191, 174] on div "Preview" at bounding box center [138, 155] width 216 height 123
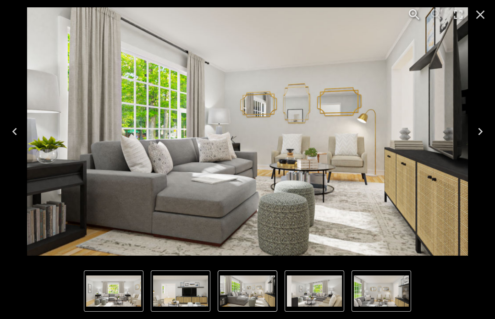
click at [475, 137] on icon "Next" at bounding box center [480, 131] width 15 height 15
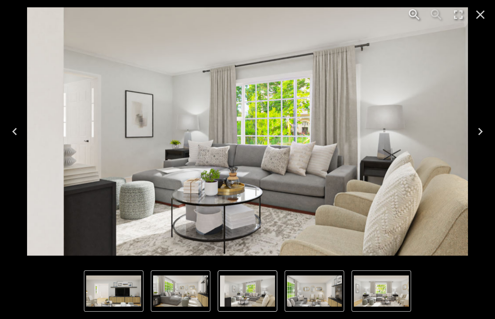
click at [480, 134] on icon "Next" at bounding box center [480, 131] width 15 height 15
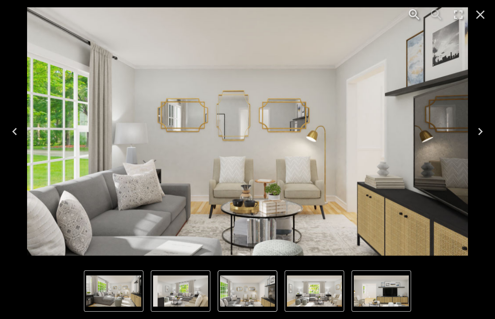
click at [479, 131] on icon "Next" at bounding box center [480, 131] width 15 height 15
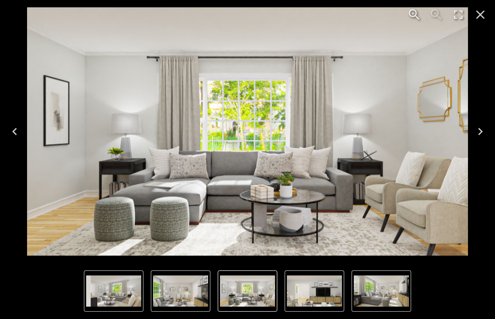
click at [480, 132] on icon "Next" at bounding box center [480, 131] width 15 height 15
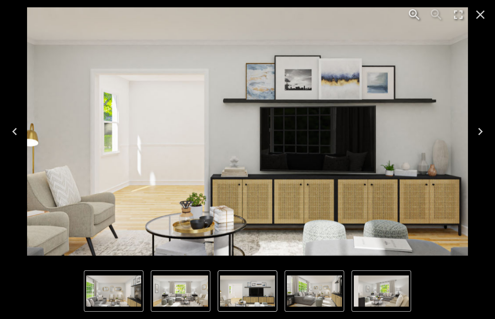
click at [476, 133] on icon "Next" at bounding box center [480, 131] width 15 height 15
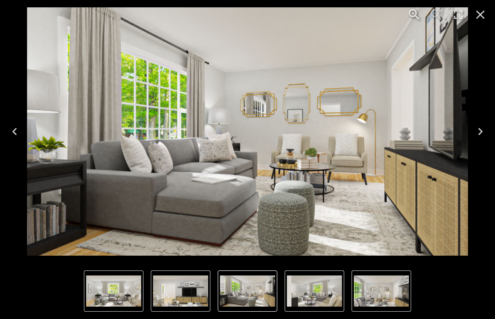
click at [479, 138] on icon "Next" at bounding box center [480, 131] width 15 height 15
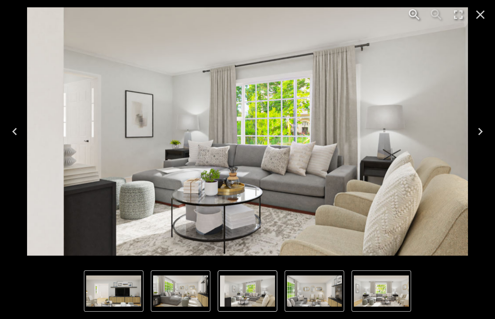
click at [481, 132] on icon "Next" at bounding box center [480, 131] width 5 height 7
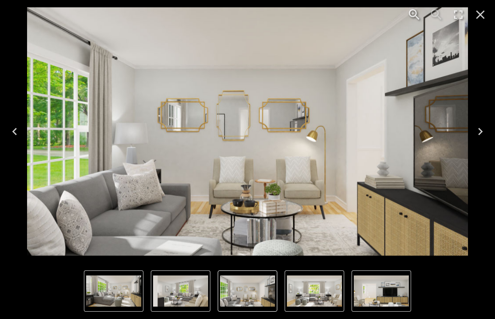
click at [481, 134] on icon "Next" at bounding box center [480, 131] width 15 height 15
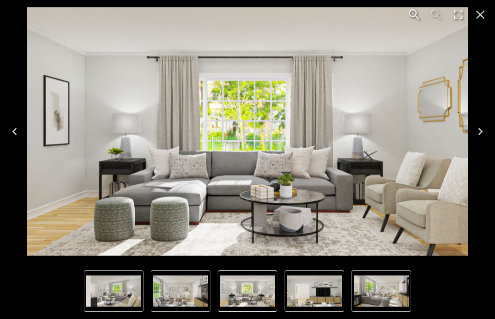
click at [480, 132] on icon "Next" at bounding box center [480, 131] width 15 height 15
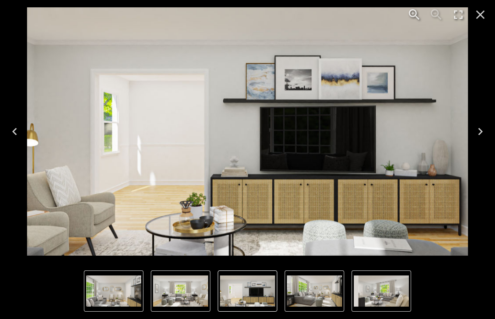
click at [481, 130] on icon "Next" at bounding box center [480, 131] width 15 height 15
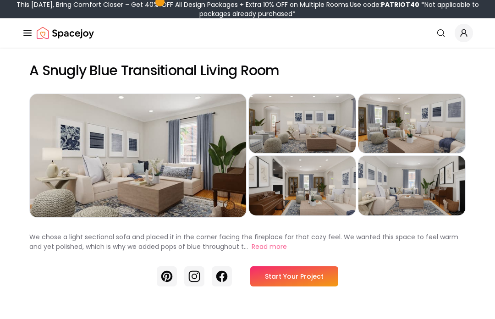
click at [204, 171] on div "Preview" at bounding box center [138, 155] width 216 height 123
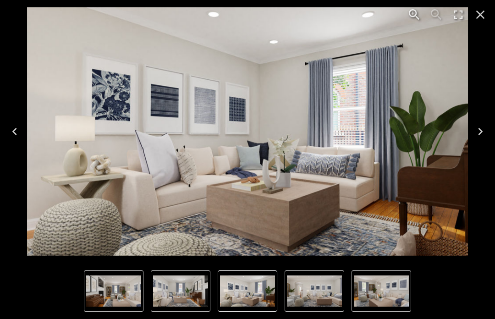
click at [482, 130] on icon "Next" at bounding box center [480, 131] width 15 height 15
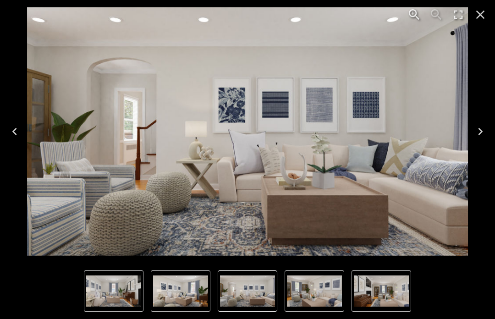
click at [481, 130] on icon "Next" at bounding box center [480, 131] width 5 height 7
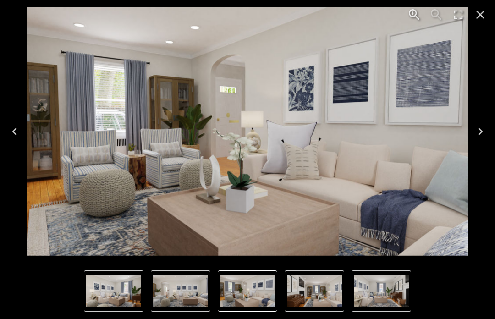
click at [477, 132] on icon "Next" at bounding box center [480, 131] width 15 height 15
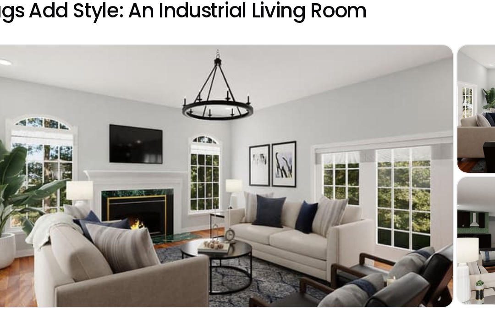
click at [217, 175] on div "Preview" at bounding box center [193, 183] width 326 height 179
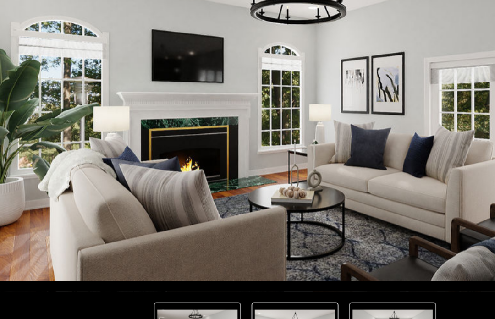
click at [326, 114] on img "1 of 3" at bounding box center [247, 131] width 441 height 248
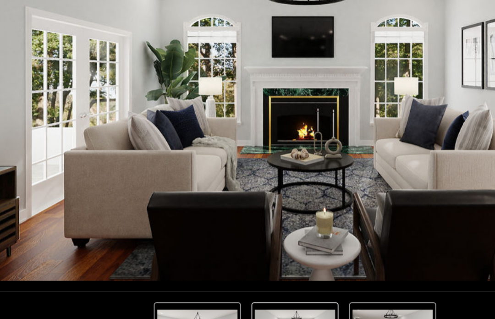
click at [328, 21] on img "2 of 3" at bounding box center [247, 131] width 441 height 248
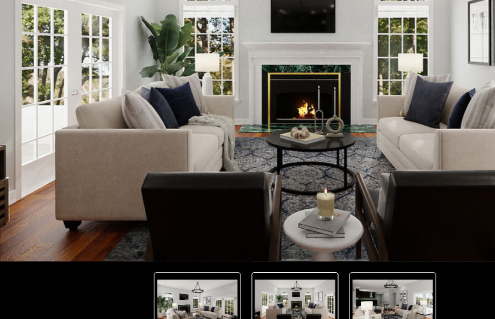
click at [44, 64] on img "2 of 3" at bounding box center [247, 136] width 458 height 258
